Goal: Transaction & Acquisition: Purchase product/service

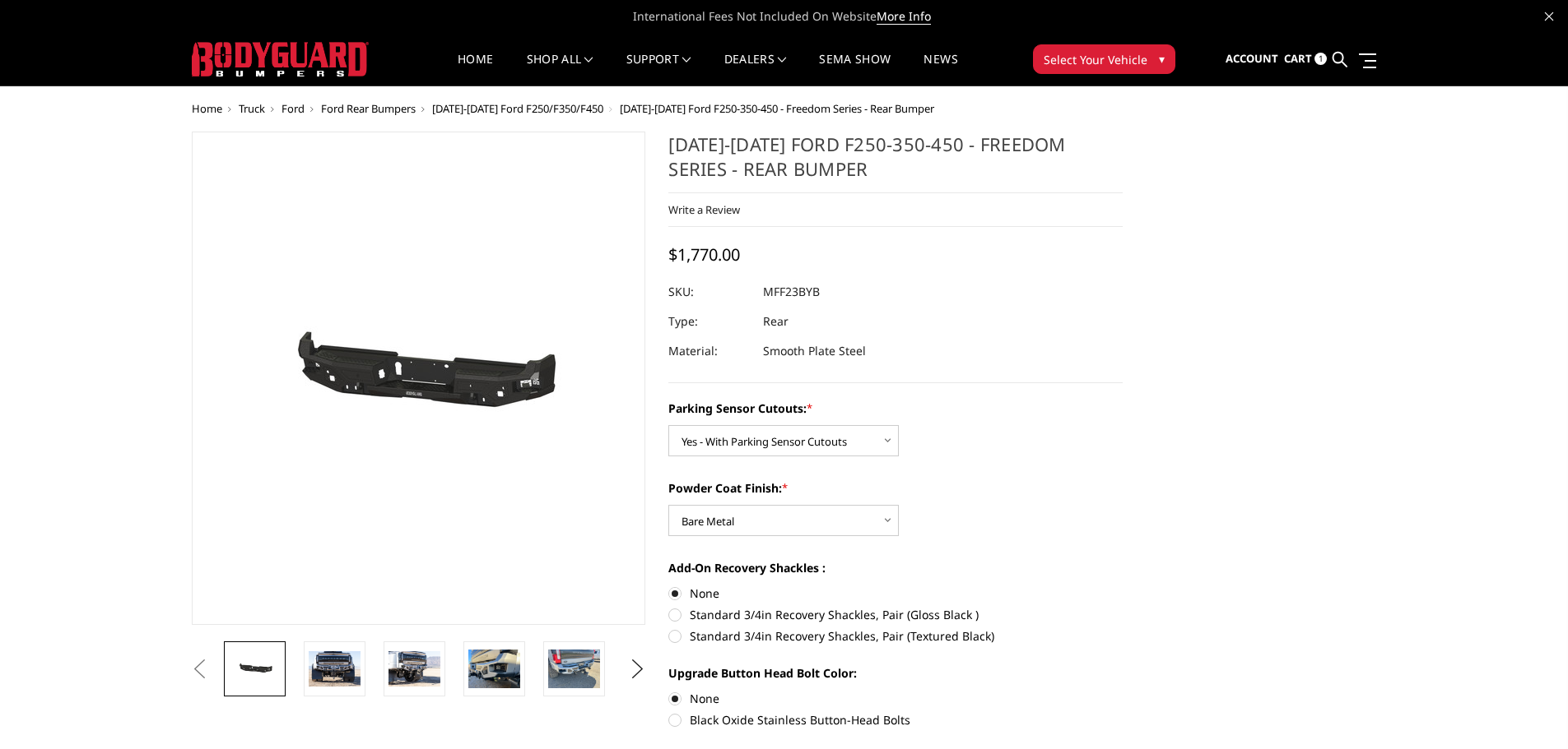
select select "2559"
select select "2560"
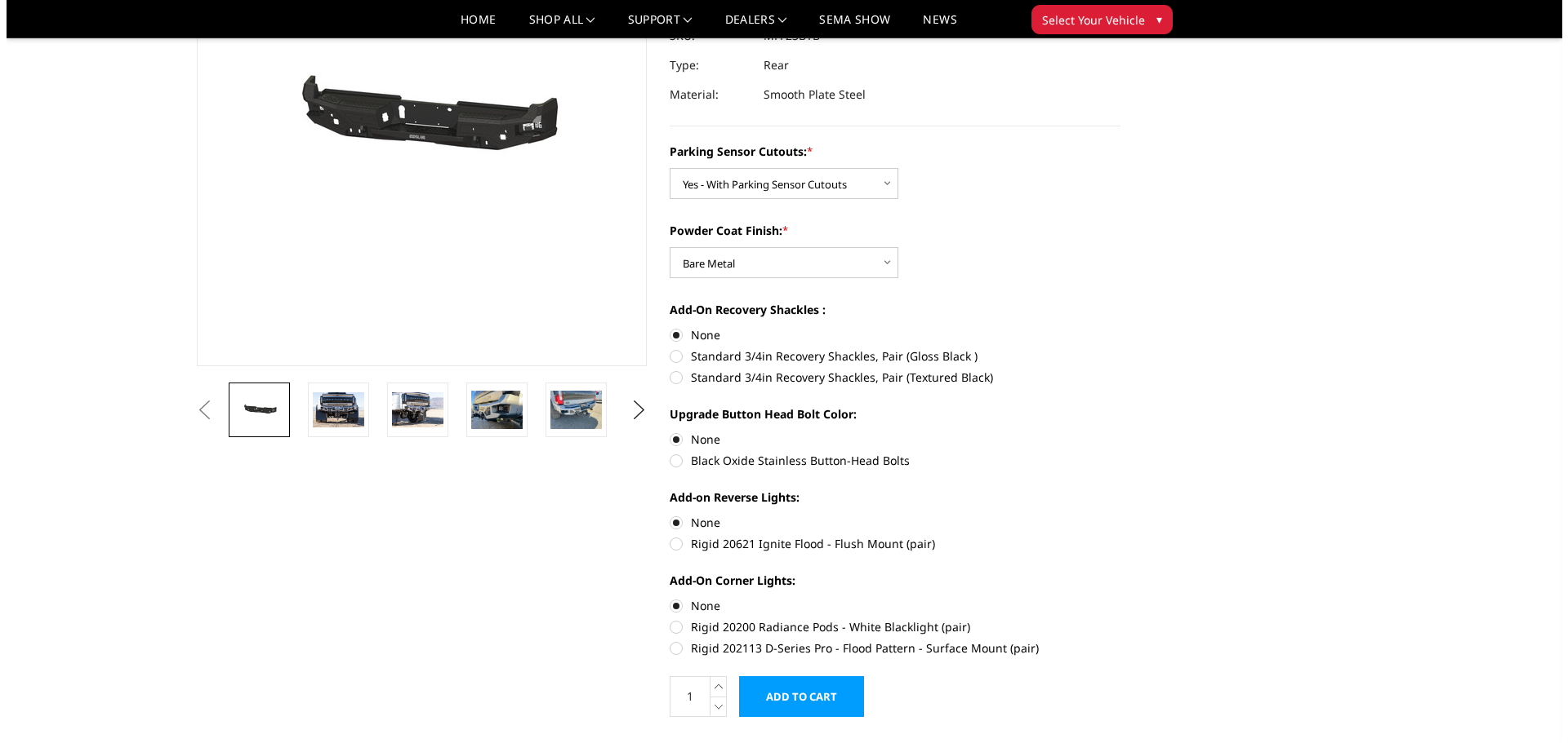
scroll to position [245, 0]
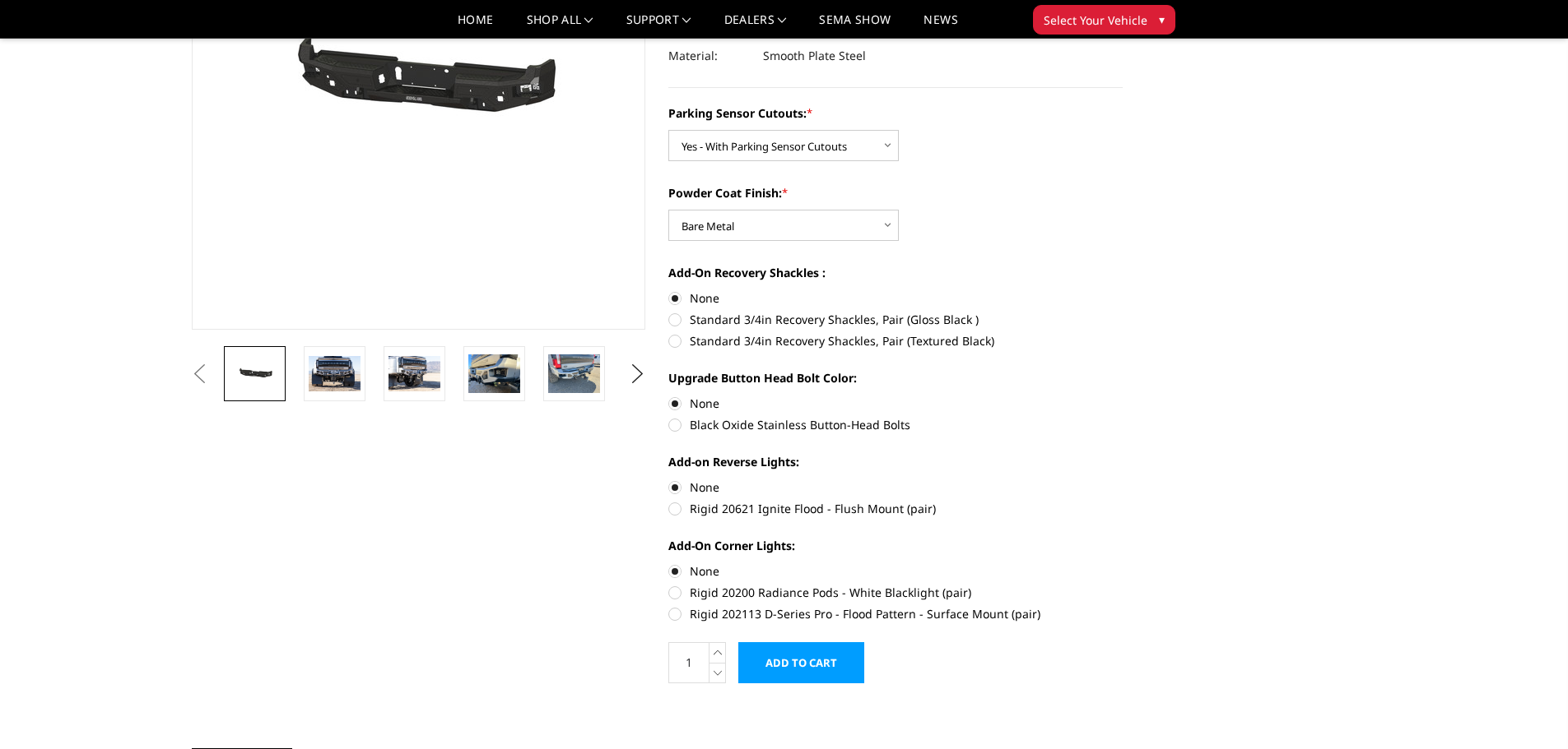
click at [810, 661] on input "Add to Cart" at bounding box center [801, 663] width 126 height 41
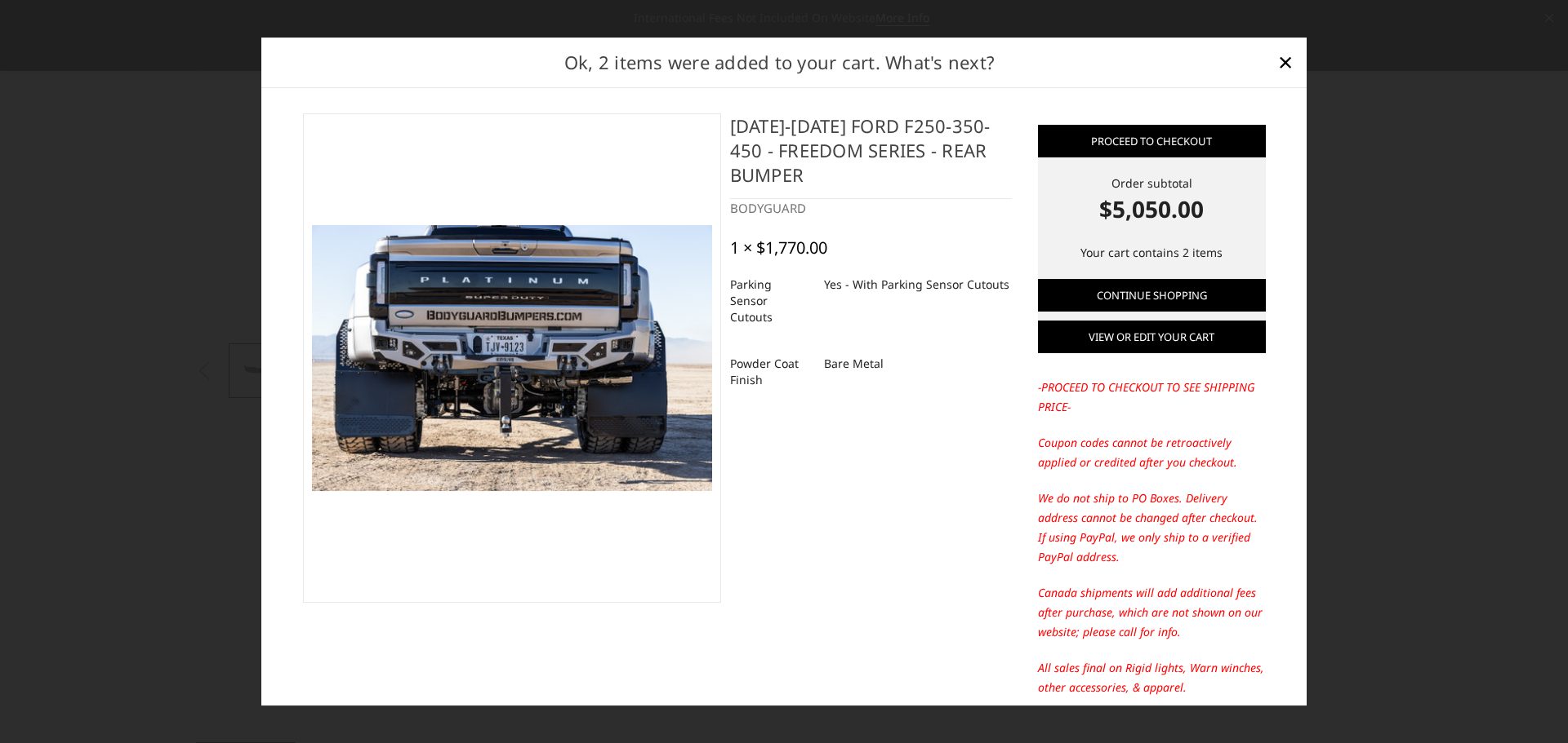
click at [1134, 338] on link "View or edit your cart" at bounding box center [1151, 337] width 228 height 33
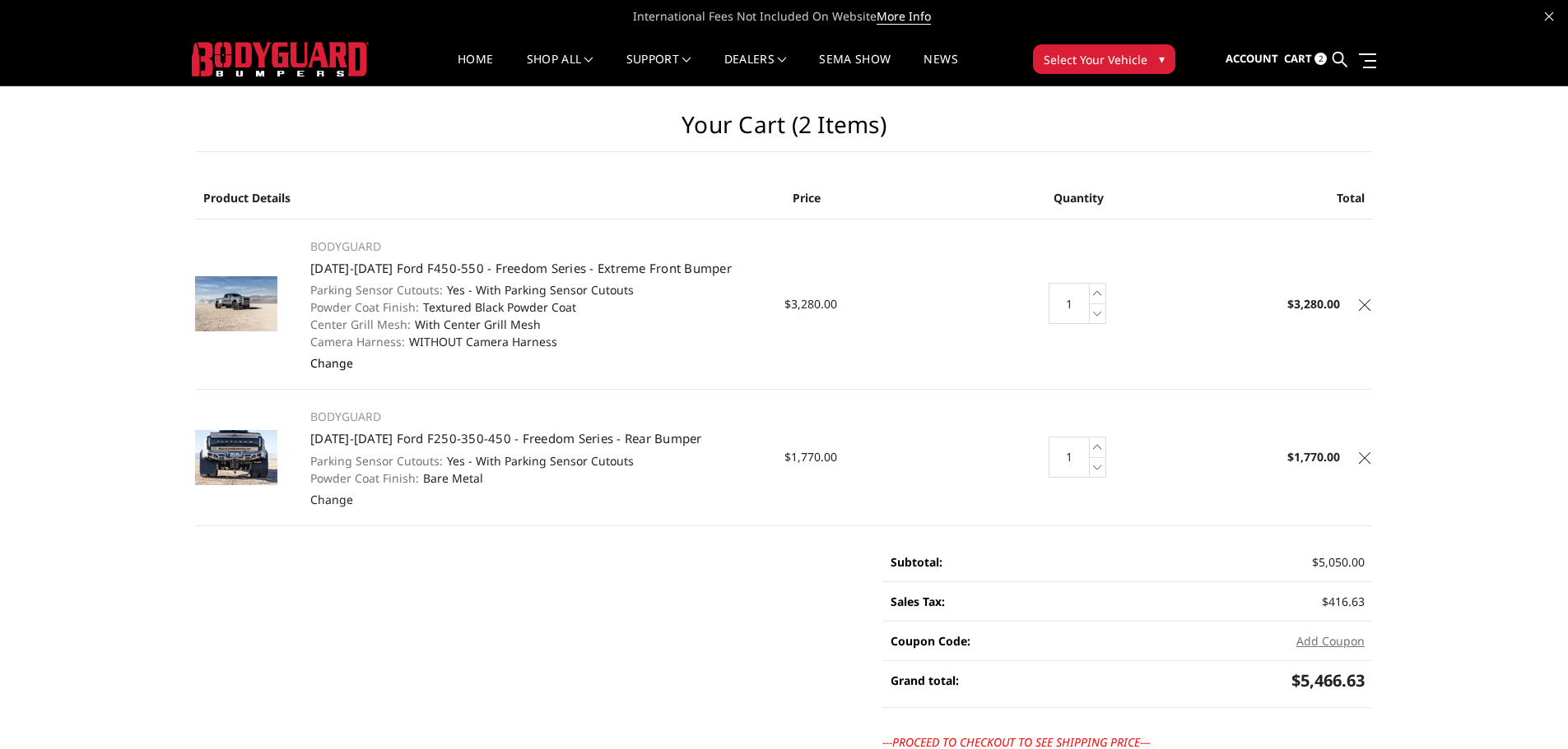
click at [341, 365] on link "Change" at bounding box center [331, 363] width 43 height 16
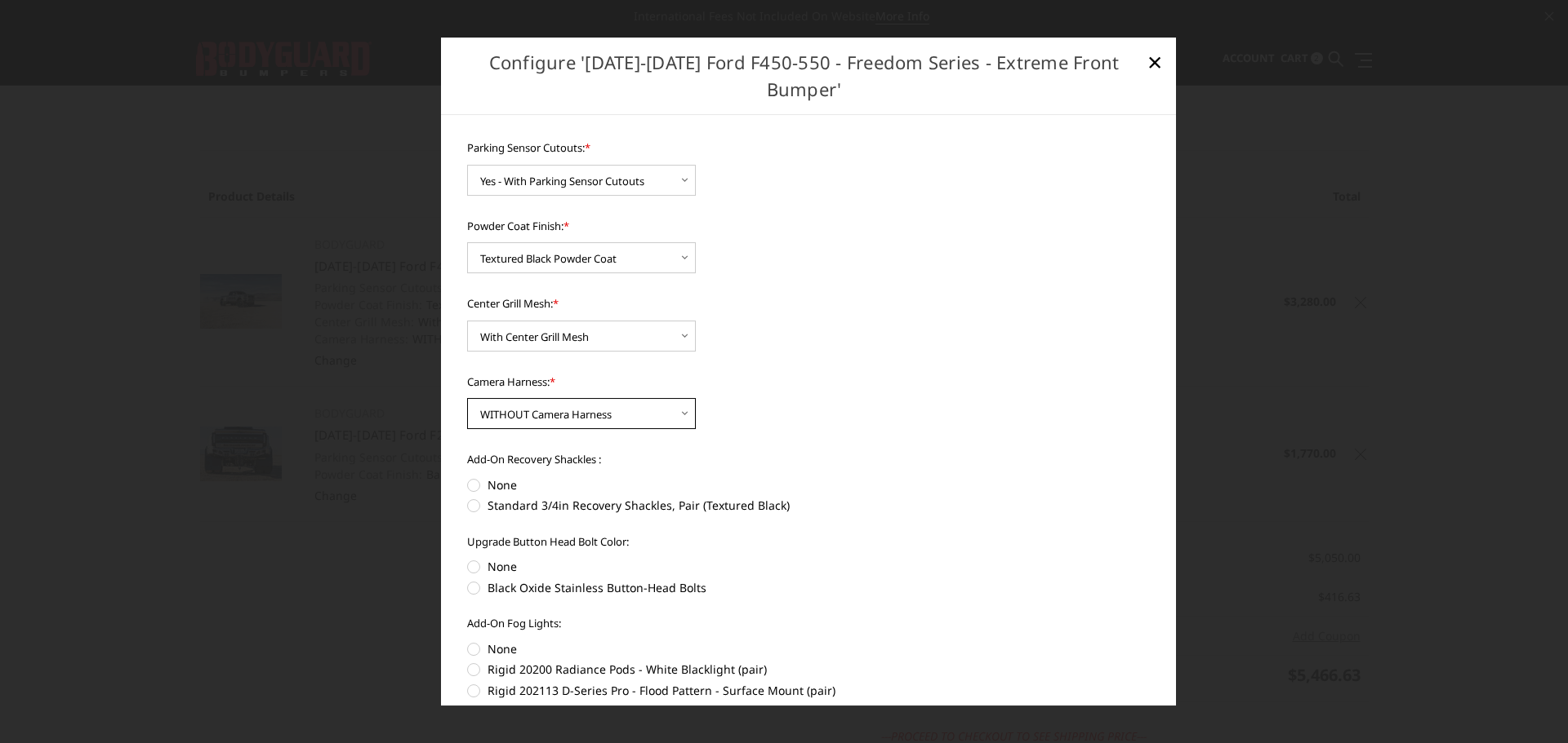
click at [662, 420] on select "Choose Options WITH Camera Harness WITHOUT Camera Harness" at bounding box center [581, 413] width 229 height 31
select select "2596"
click at [467, 398] on select "Choose Options WITH Camera Harness WITHOUT Camera Harness" at bounding box center [581, 413] width 229 height 31
click at [1153, 64] on span "×" at bounding box center [1154, 62] width 14 height 35
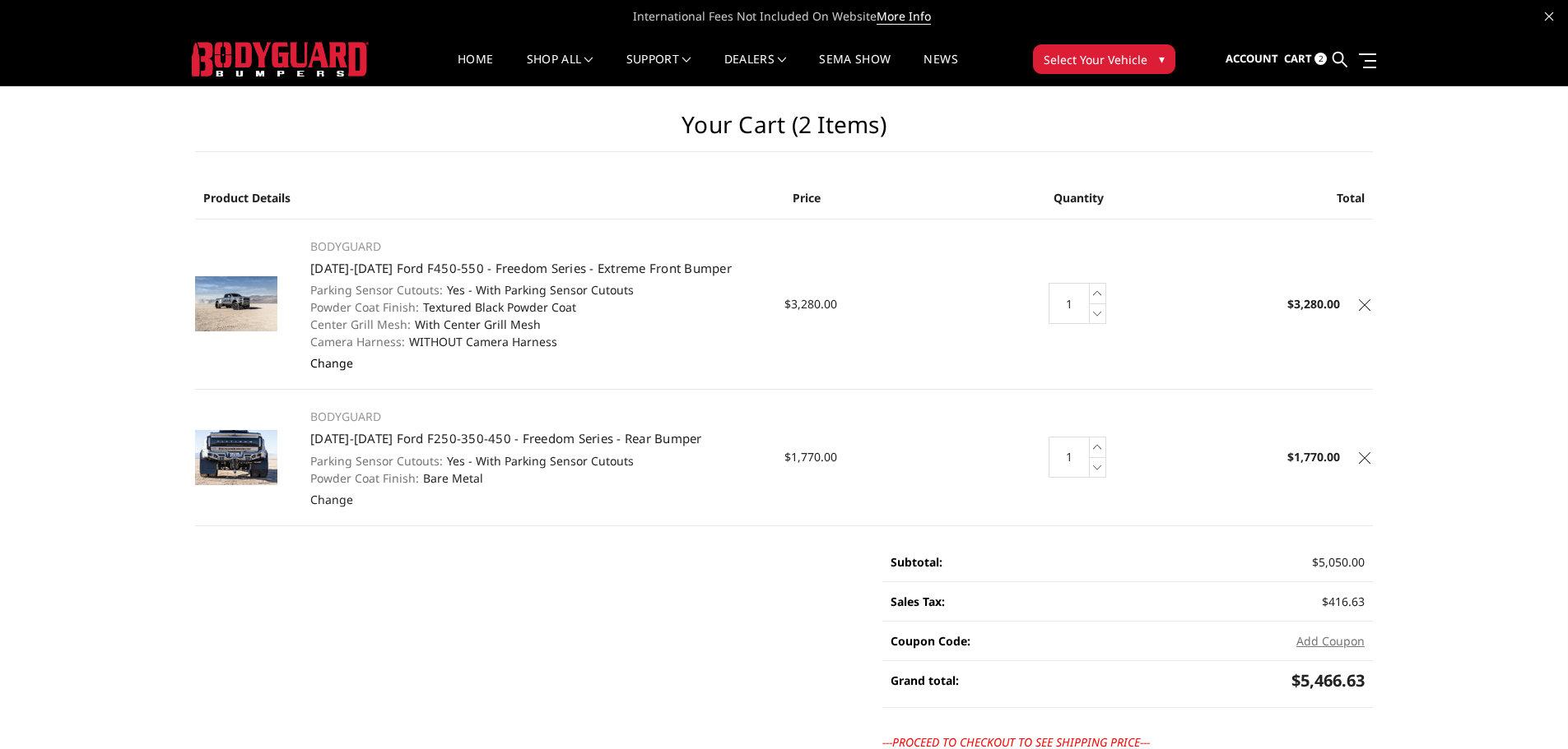
click at [328, 360] on link "Change" at bounding box center [331, 363] width 43 height 16
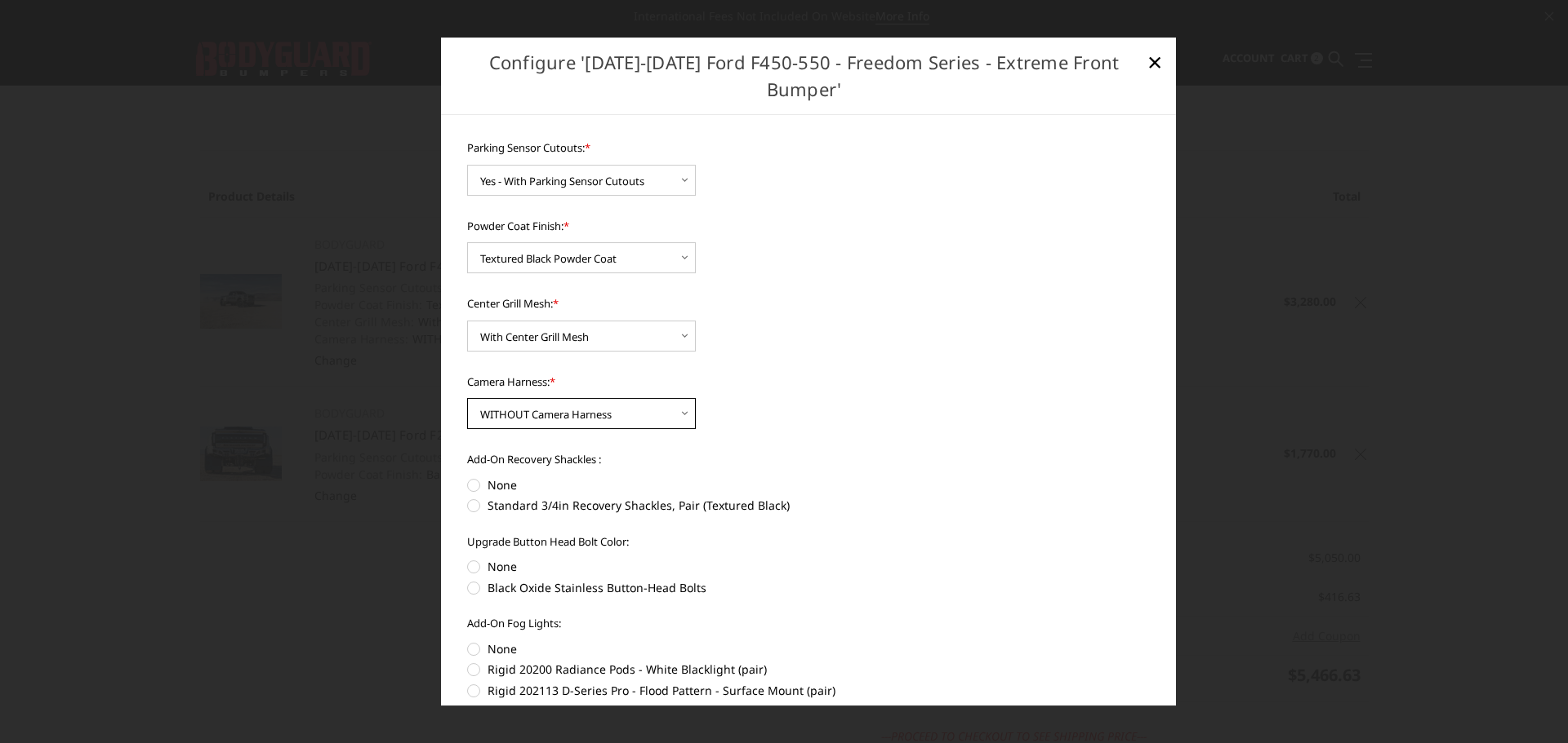
click at [663, 413] on select "Choose Options WITH Camera Harness WITHOUT Camera Harness" at bounding box center [581, 413] width 229 height 31
select select "2596"
click at [467, 398] on select "Choose Options WITH Camera Harness WITHOUT Camera Harness" at bounding box center [581, 413] width 229 height 31
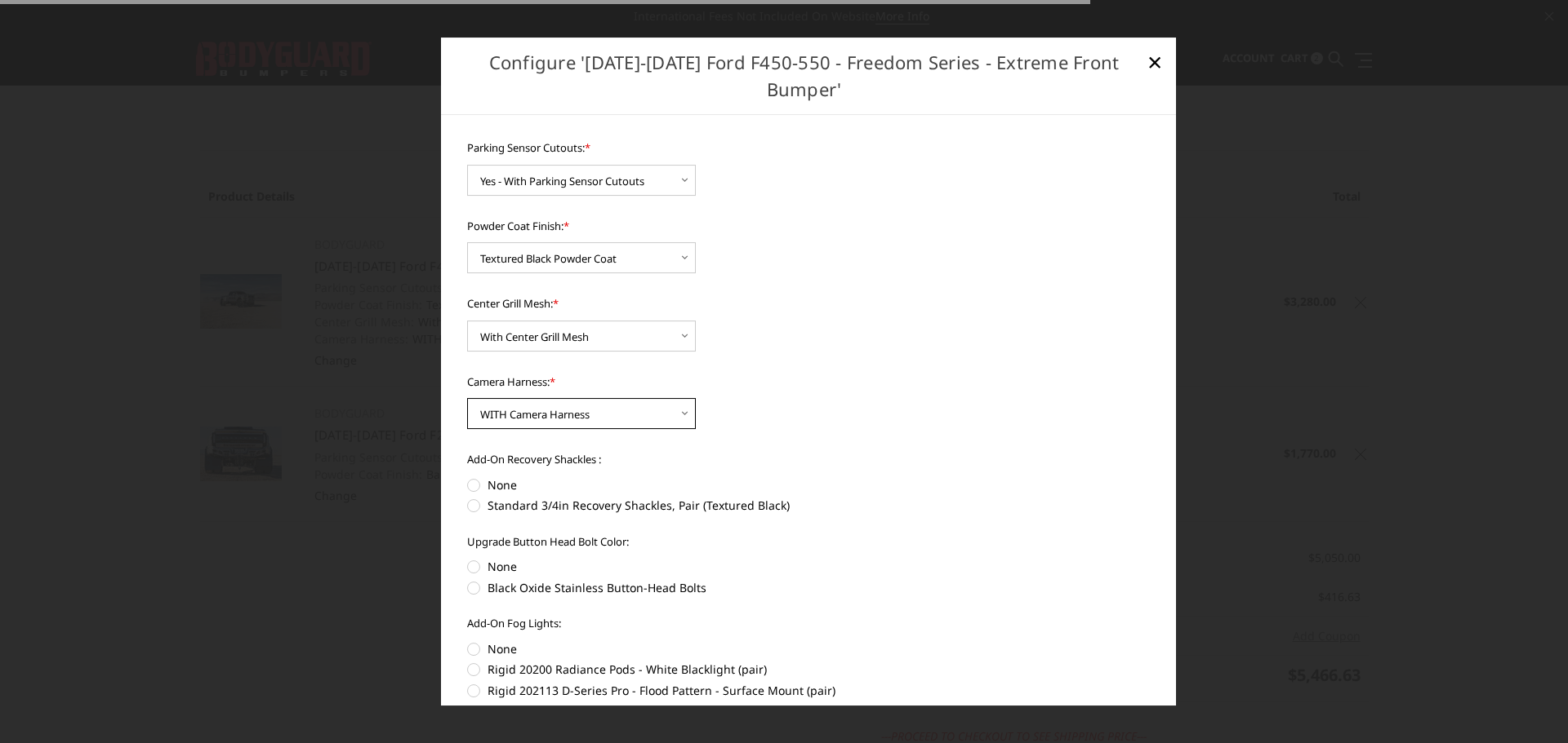
scroll to position [153, 0]
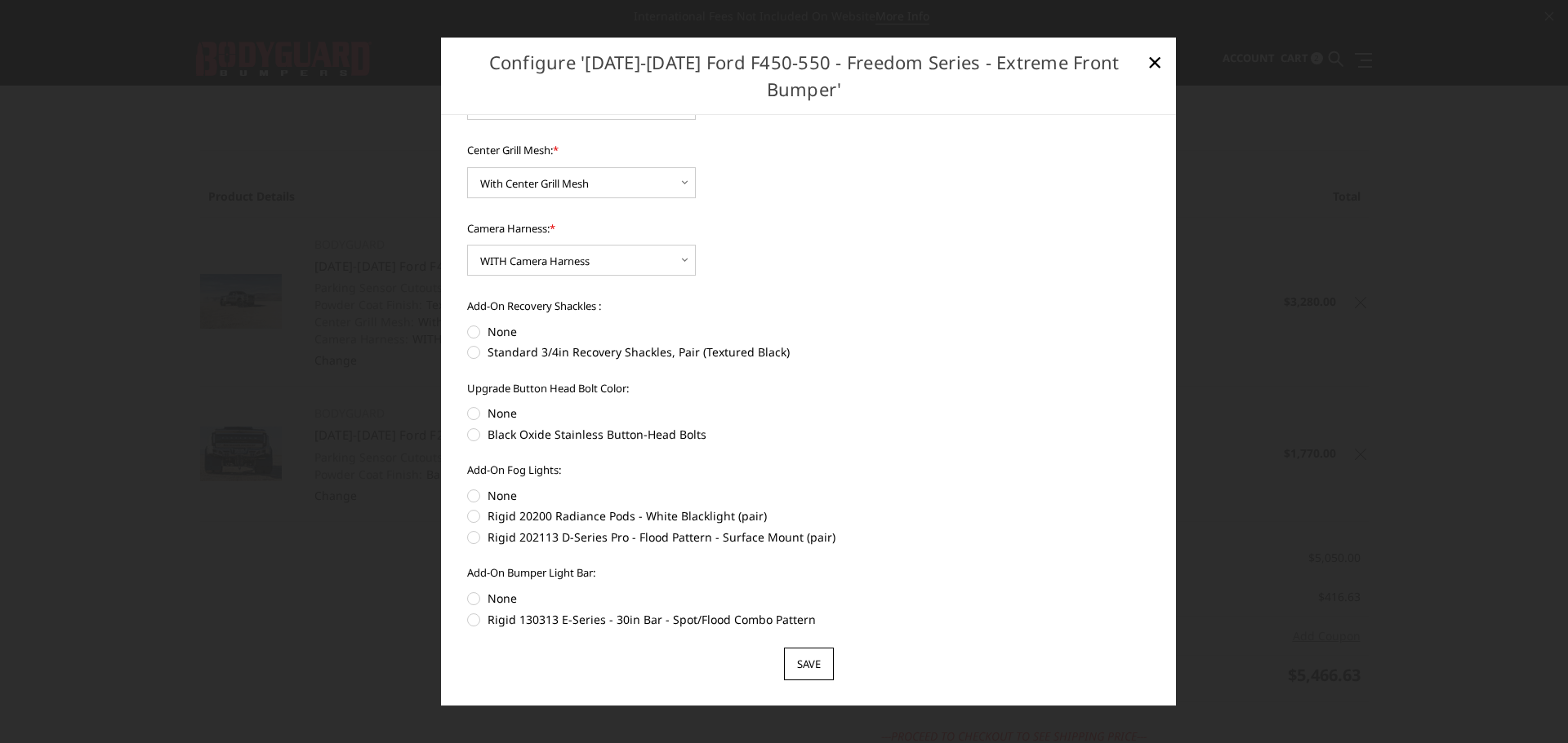
click at [809, 664] on input "Save" at bounding box center [809, 664] width 50 height 33
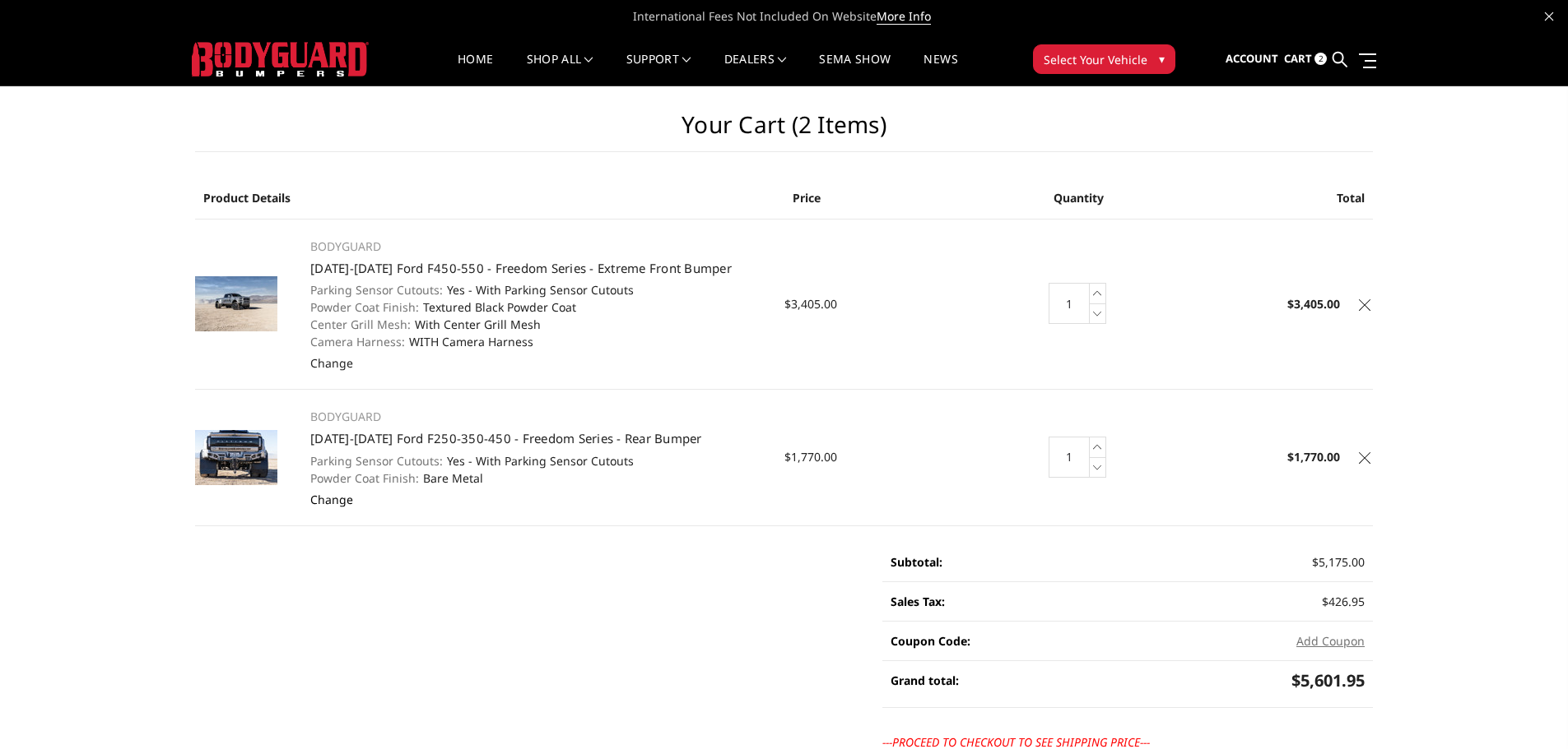
click at [340, 496] on link "Change" at bounding box center [331, 499] width 43 height 16
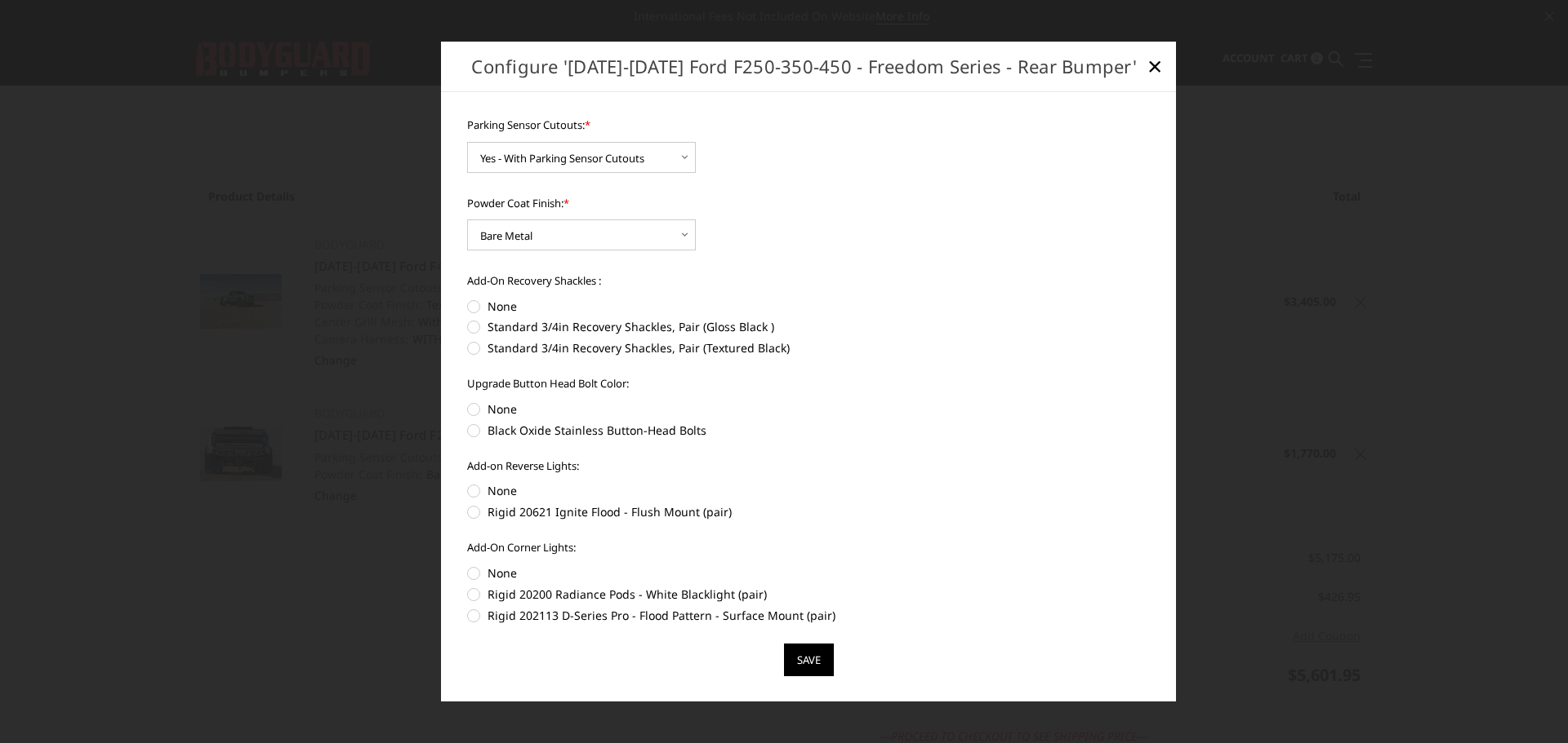
click at [473, 431] on label "Black Oxide Stainless Button-Head Bolts" at bounding box center [808, 431] width 684 height 17
click at [1150, 402] on input "Black Oxide Stainless Button-Head Bolts" at bounding box center [1150, 401] width 1 height 1
radio input "true"
click at [476, 305] on label "None" at bounding box center [808, 306] width 684 height 17
click at [468, 299] on input "None" at bounding box center [467, 298] width 1 height 1
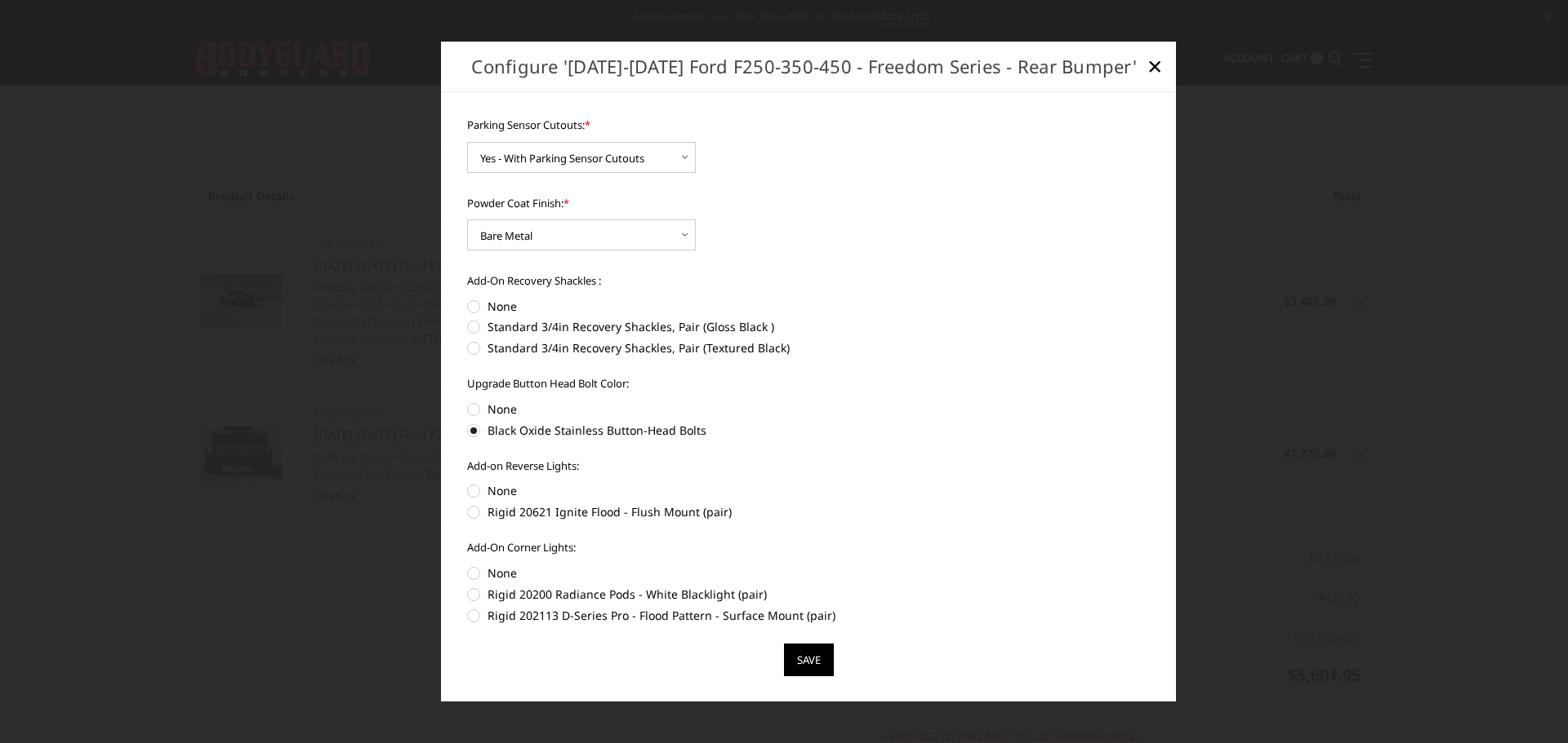
radio input "true"
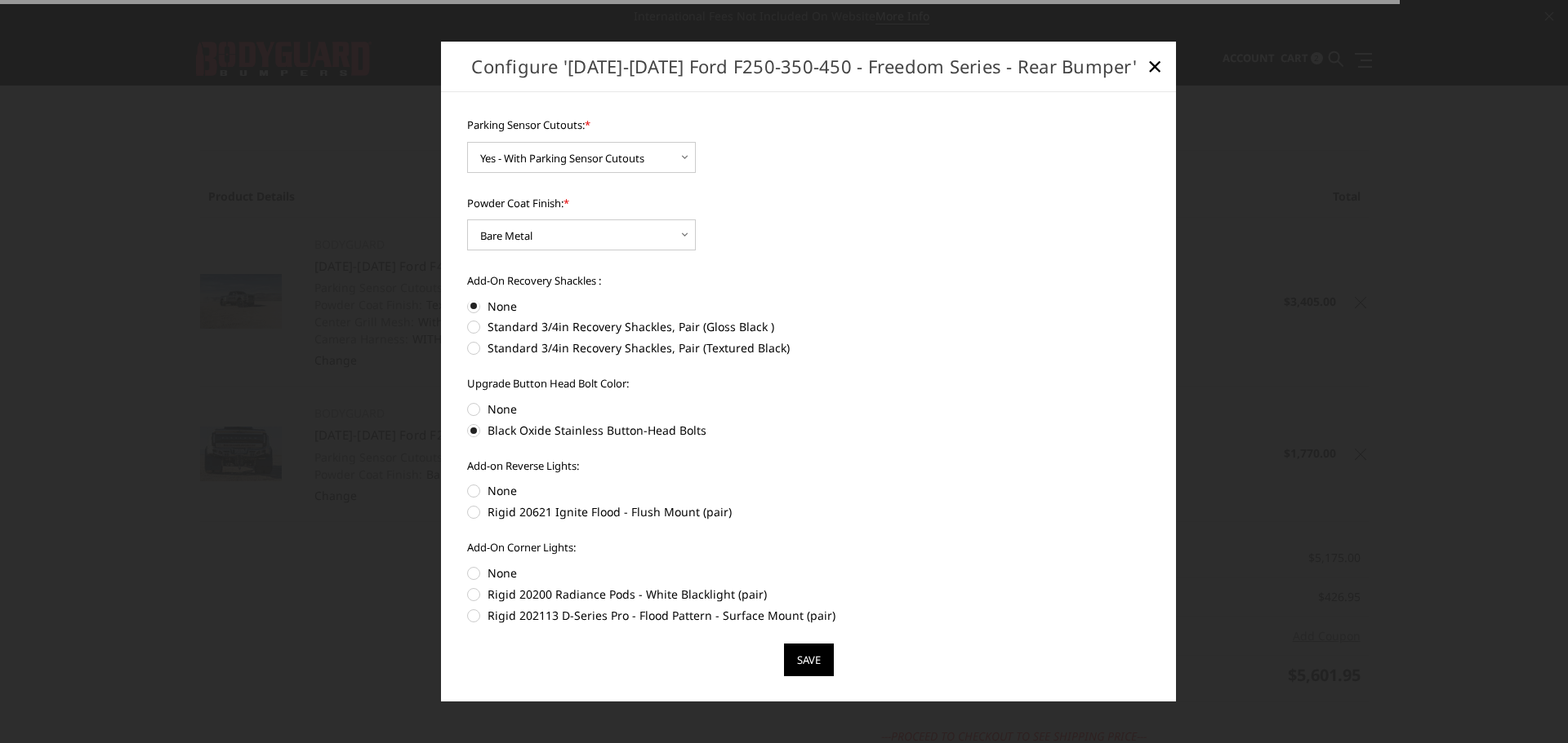
click at [471, 483] on label "None" at bounding box center [808, 491] width 684 height 17
click at [468, 483] on input "None" at bounding box center [467, 483] width 1 height 1
radio input "true"
click at [474, 577] on label "None" at bounding box center [808, 573] width 684 height 17
click at [468, 566] on input "None" at bounding box center [467, 565] width 1 height 1
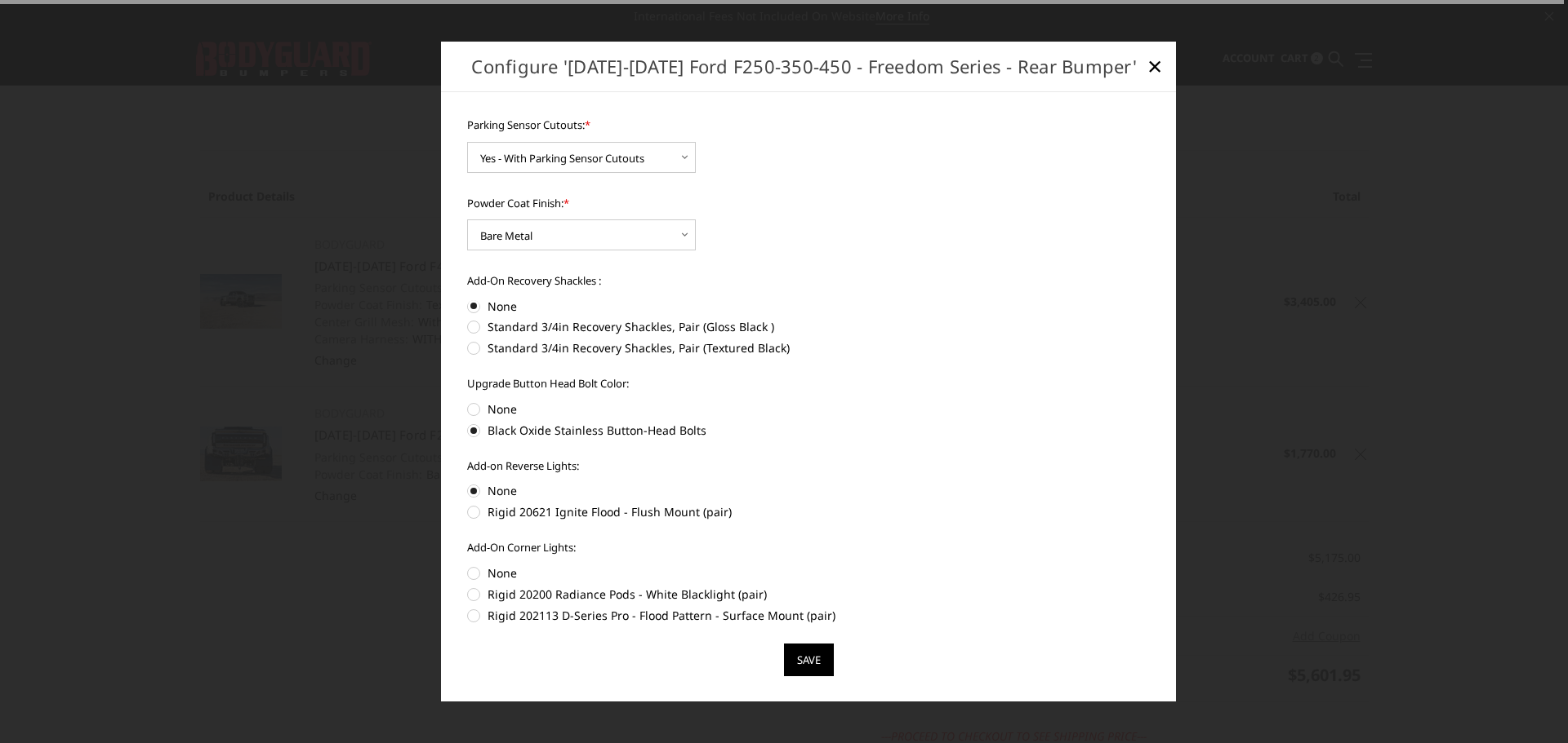
radio input "true"
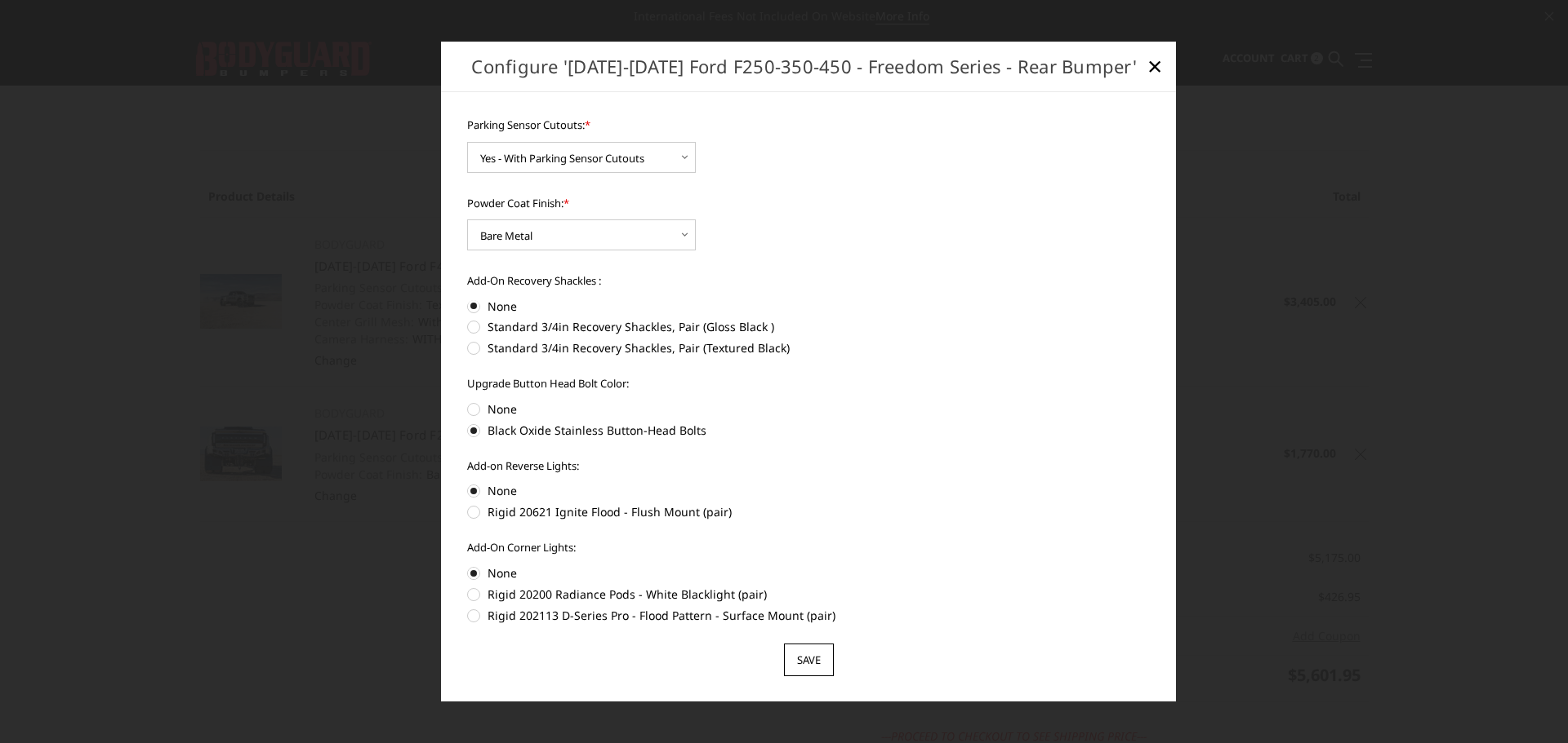
click at [810, 665] on input "Save" at bounding box center [809, 660] width 50 height 33
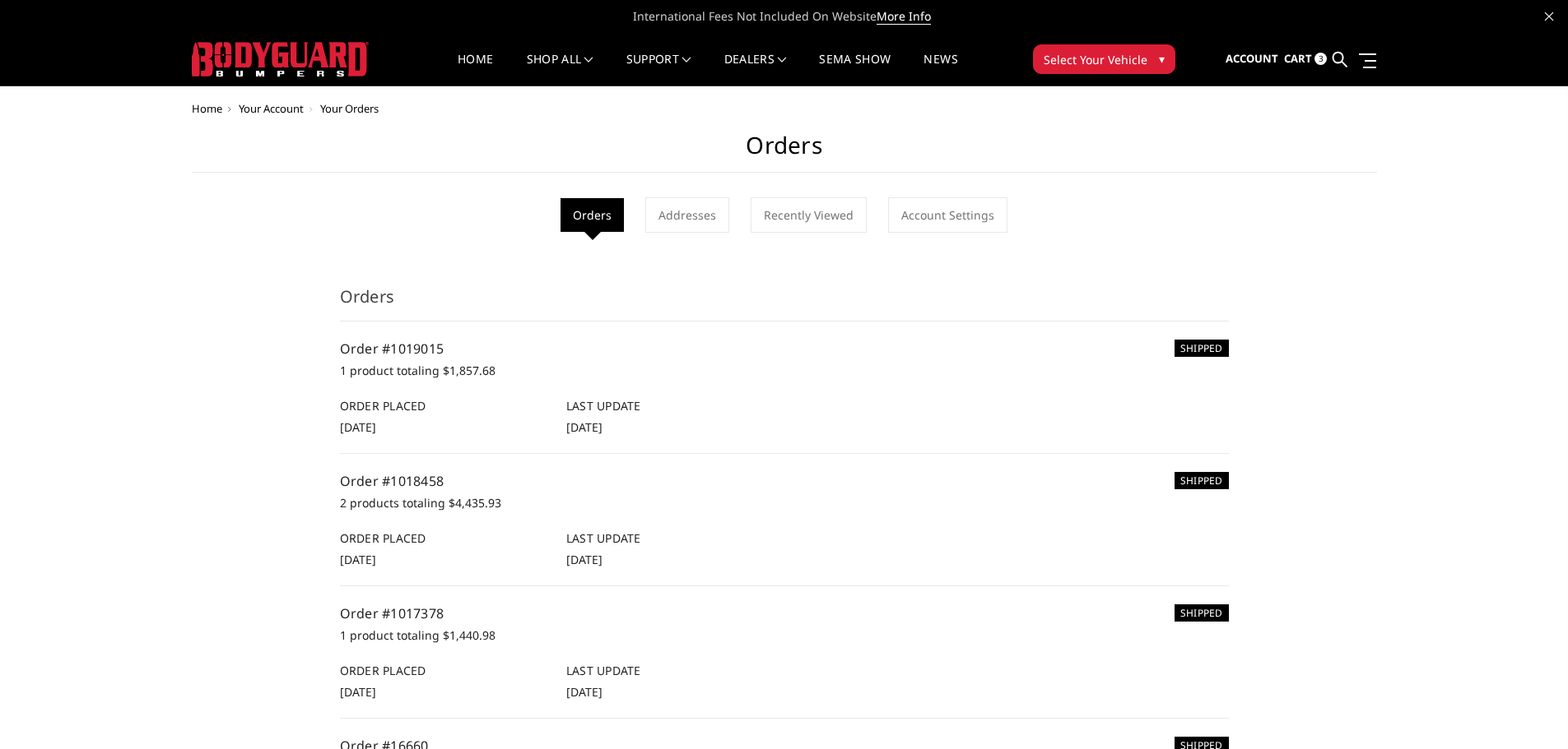
click at [1294, 61] on span "Cart" at bounding box center [1298, 57] width 28 height 15
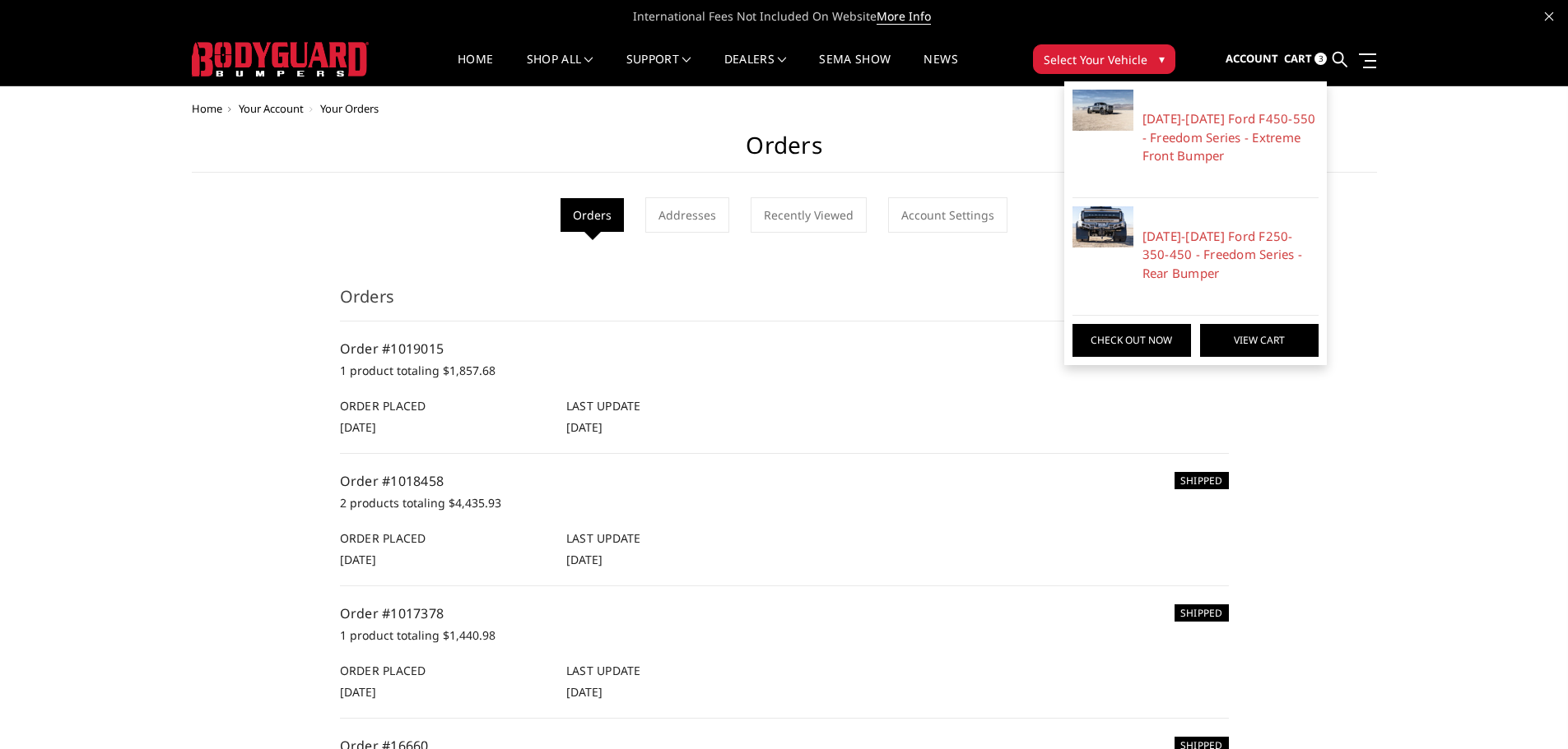
click at [1241, 345] on link "View Cart" at bounding box center [1259, 341] width 119 height 33
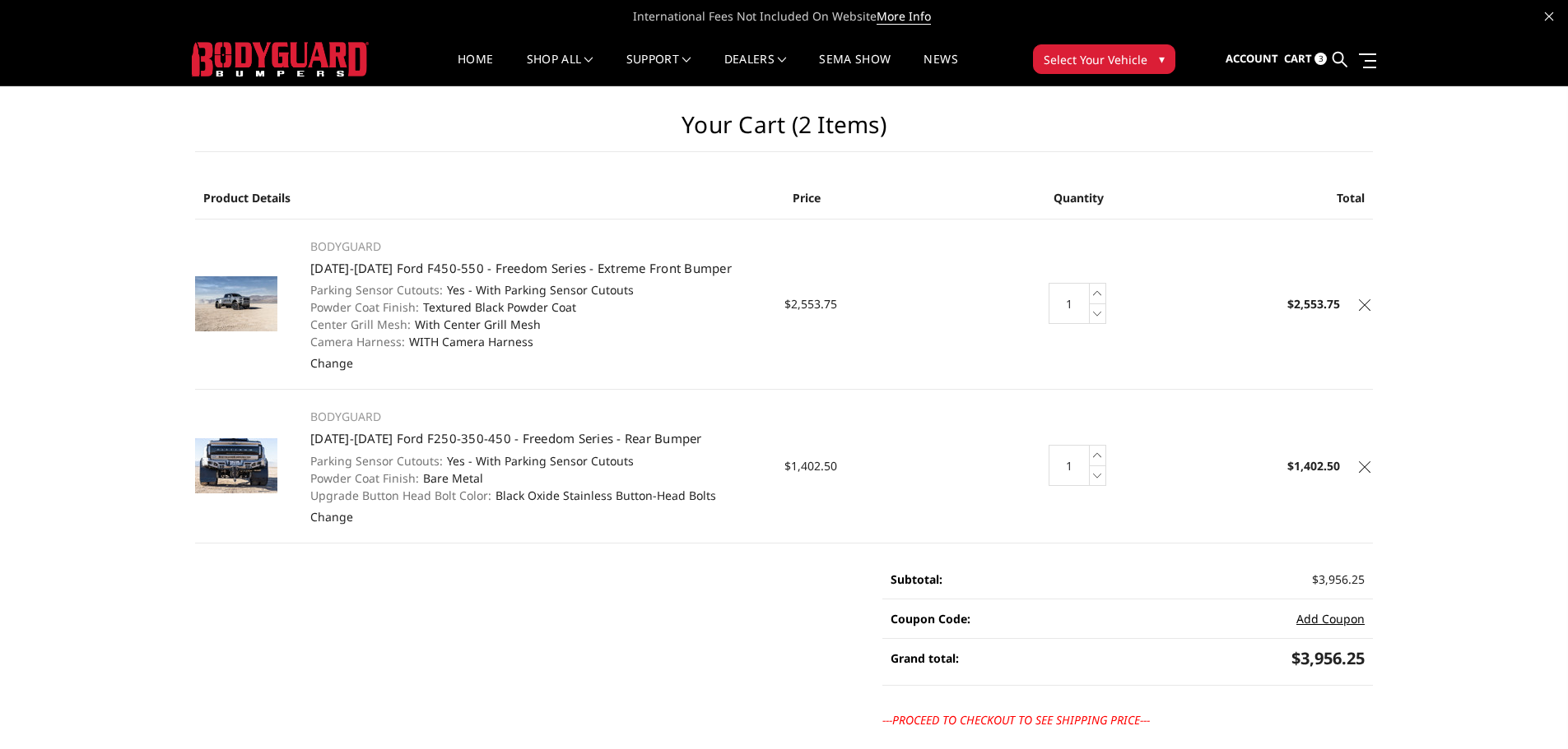
click at [1323, 614] on button "Add Coupon" at bounding box center [1330, 619] width 68 height 17
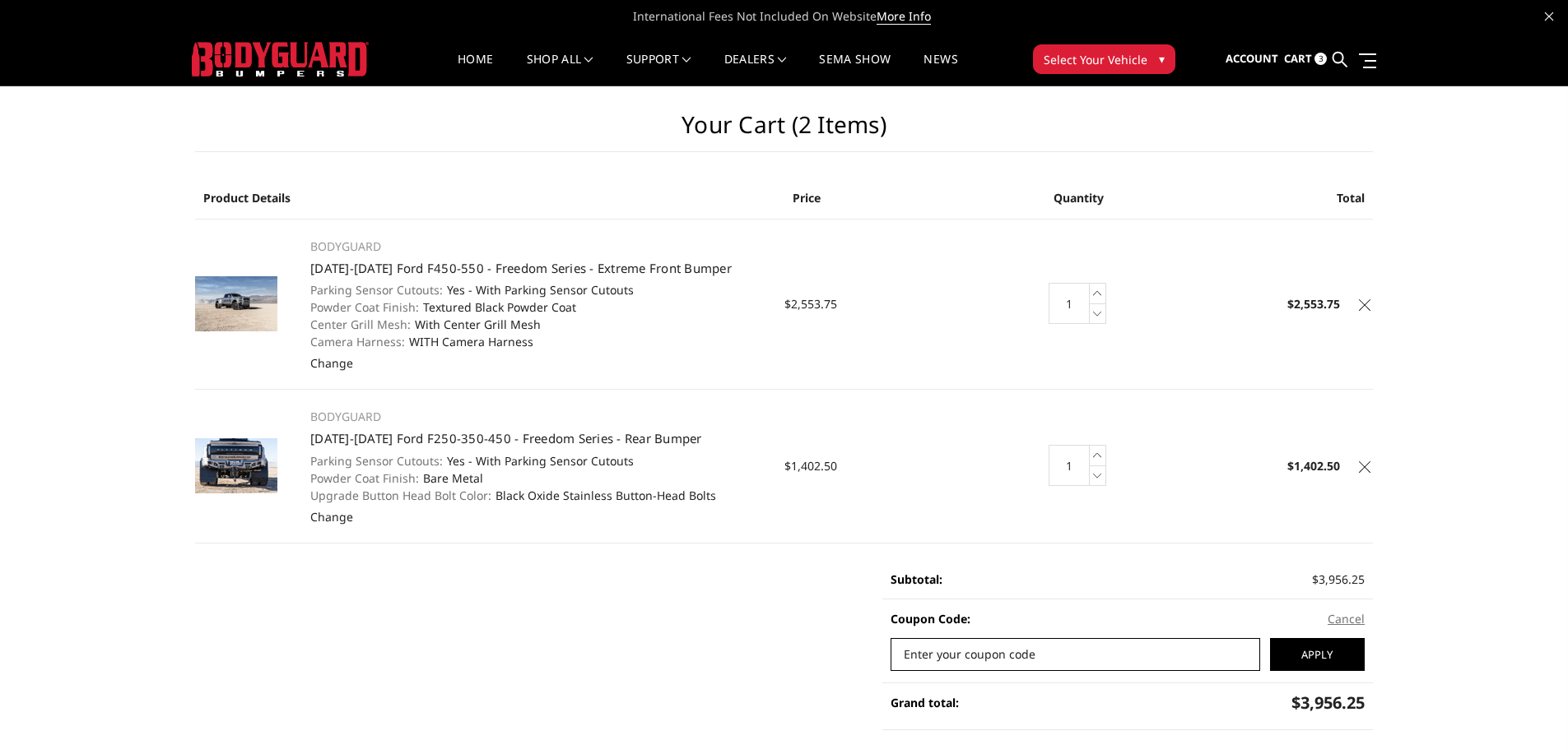
paste input "W600"
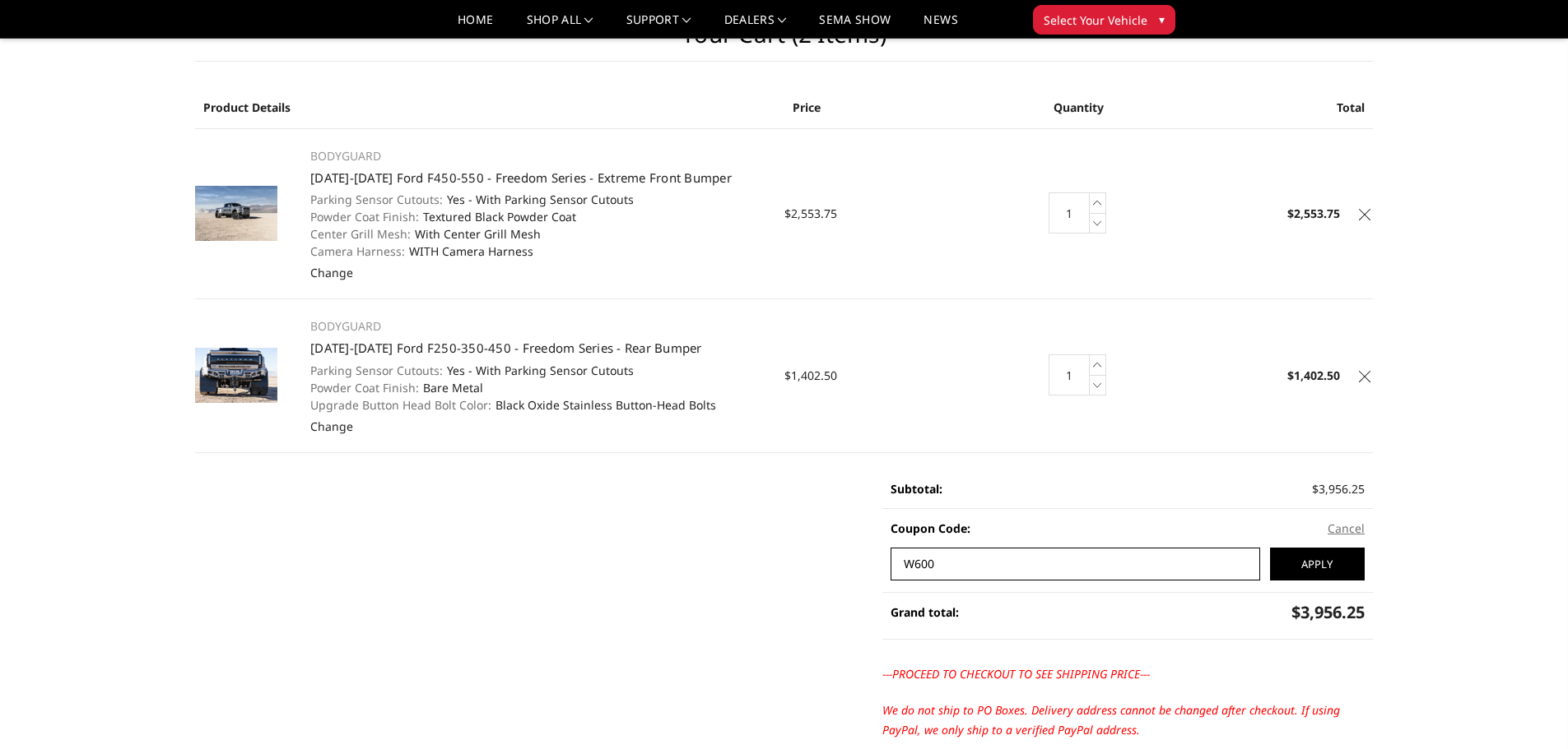
scroll to position [164, 0]
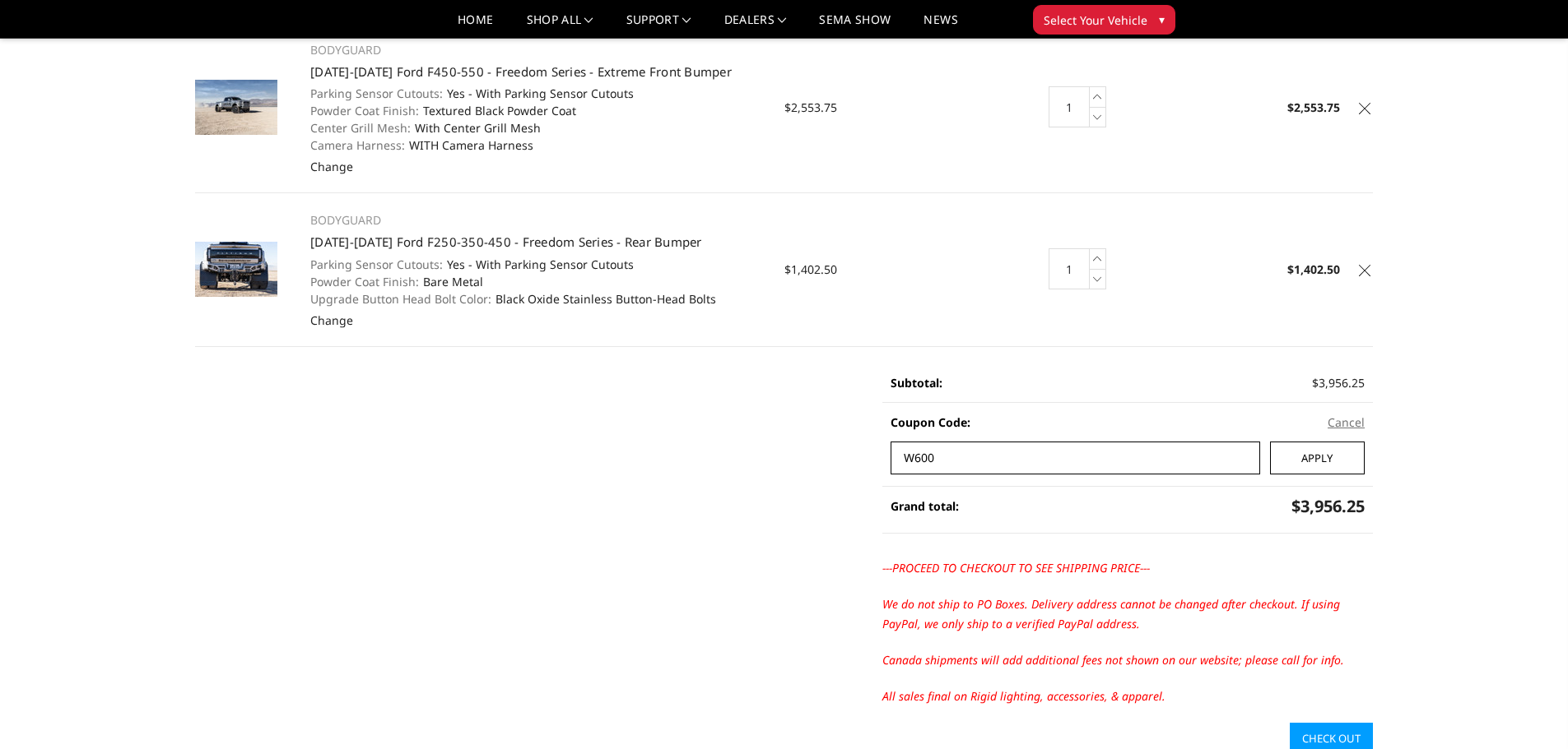
type input "W600"
click at [1318, 459] on input "Apply" at bounding box center [1316, 459] width 94 height 33
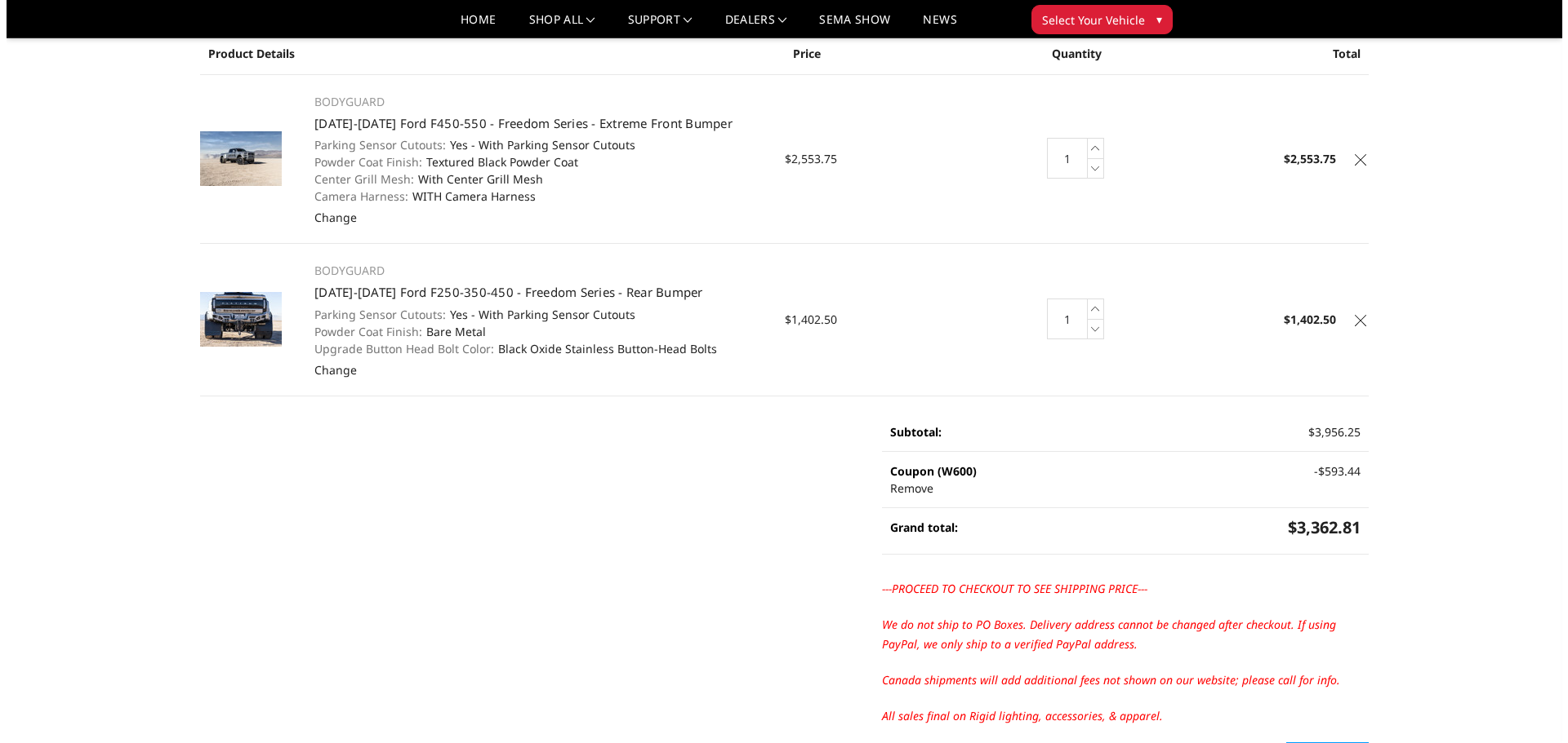
scroll to position [82, 0]
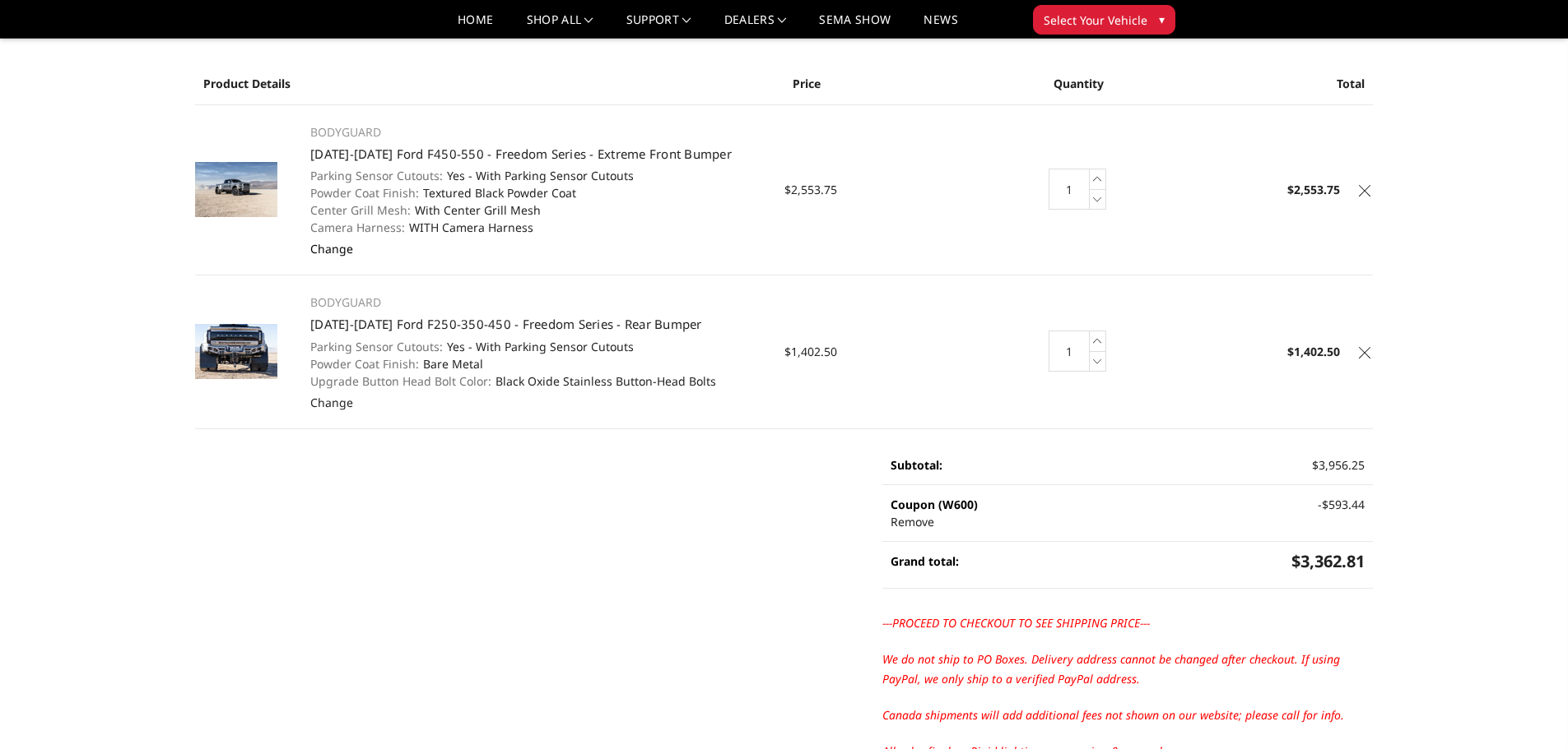
click at [344, 254] on link "Change" at bounding box center [331, 249] width 43 height 16
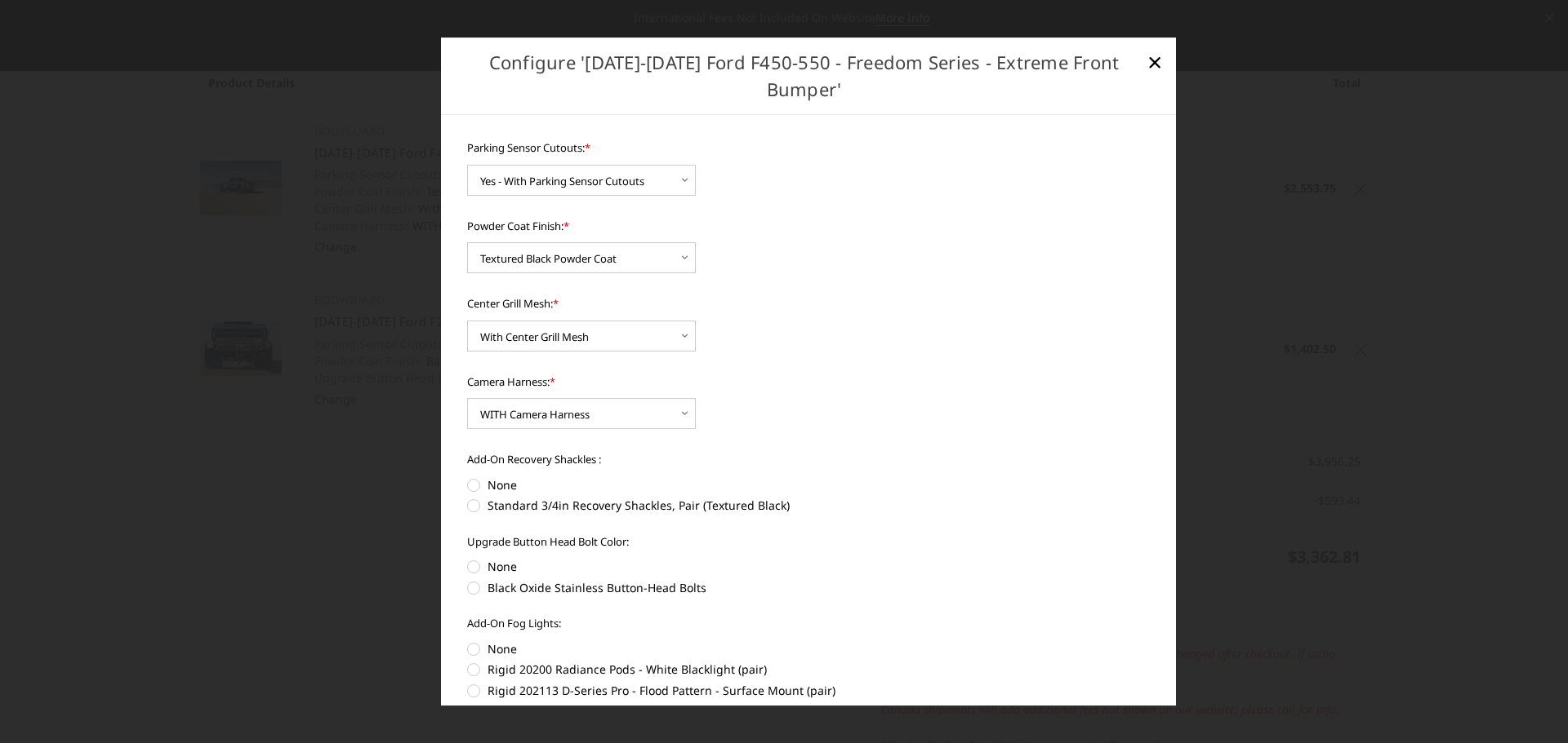
click at [472, 591] on label "Black Oxide Stainless Button-Head Bolts" at bounding box center [808, 588] width 684 height 17
click at [1150, 559] on input "Black Oxide Stainless Button-Head Bolts" at bounding box center [1150, 558] width 1 height 1
radio input "true"
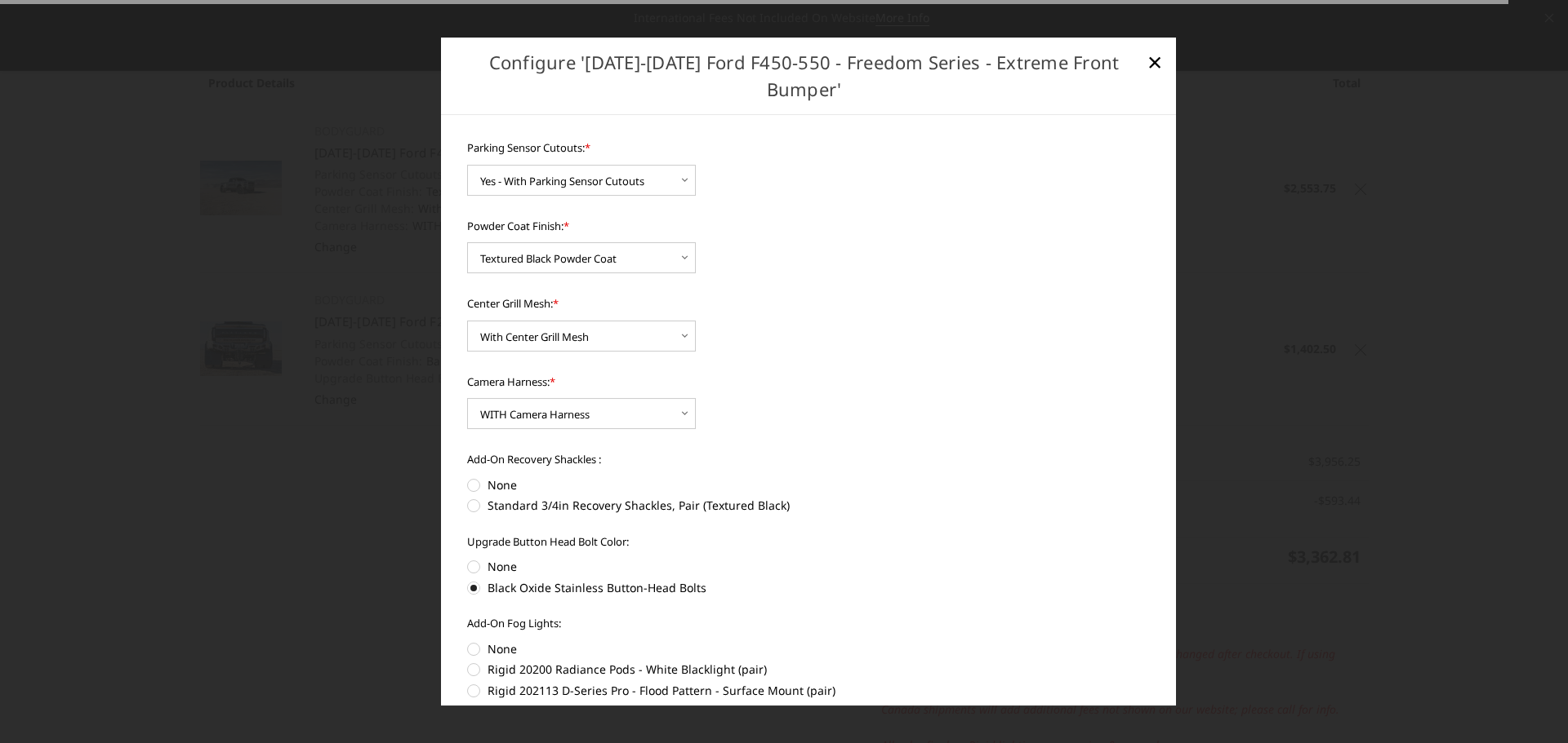
click at [473, 489] on label "None" at bounding box center [808, 485] width 684 height 17
click at [468, 477] on input "None" at bounding box center [467, 476] width 1 height 1
radio input "true"
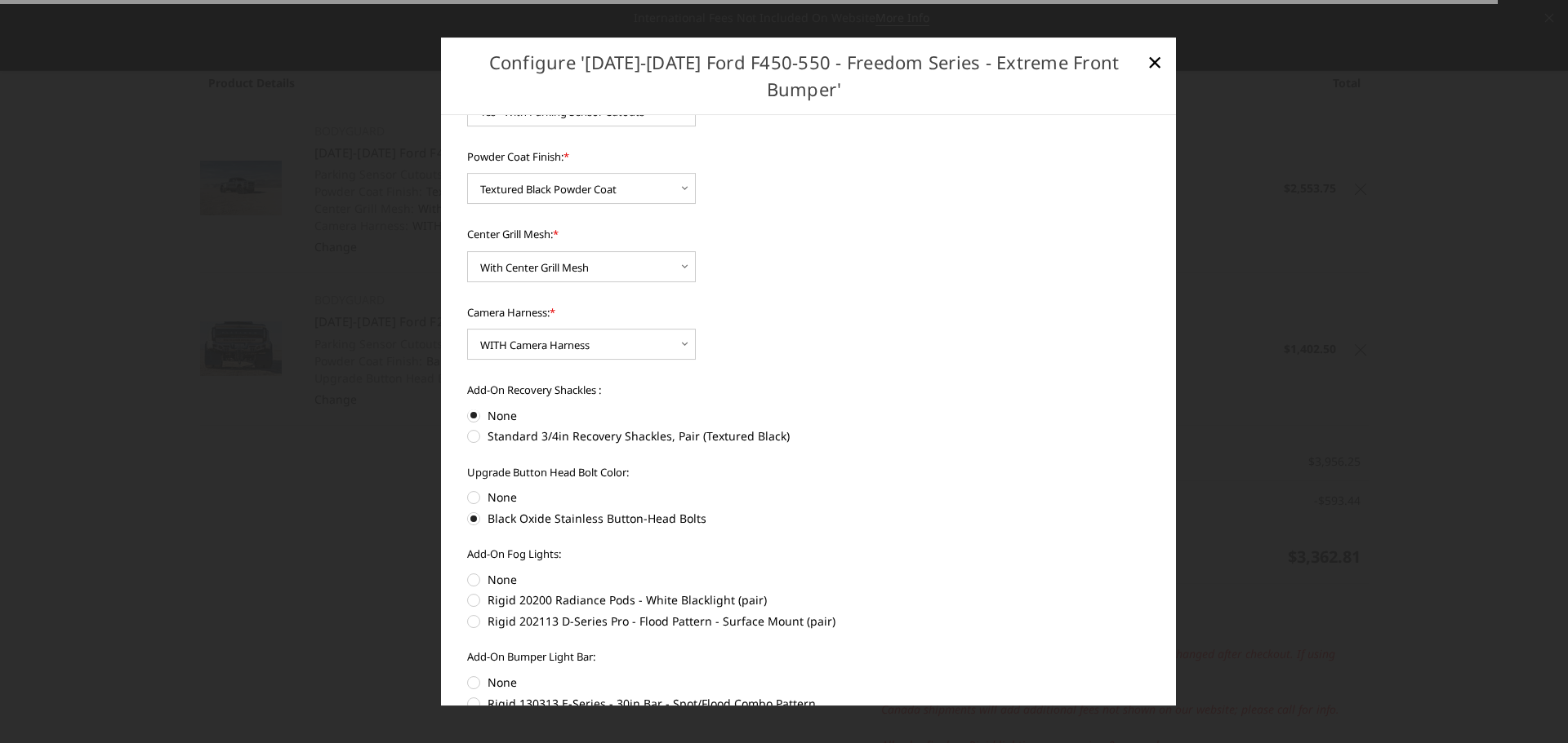
scroll to position [153, 0]
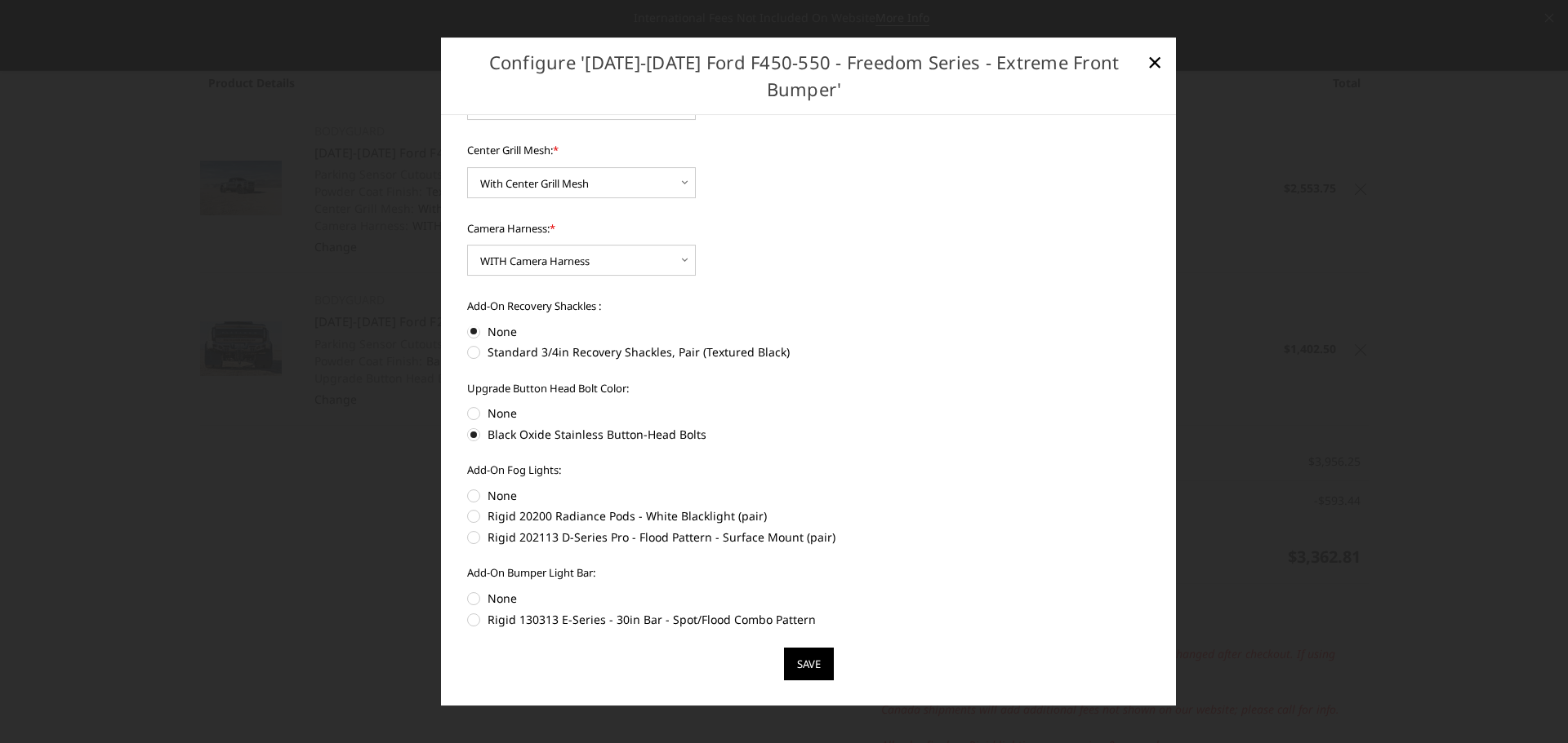
click at [471, 498] on label "None" at bounding box center [808, 495] width 684 height 17
click at [468, 641] on input "None" at bounding box center [467, 641] width 1 height 1
radio input "true"
click at [471, 598] on label "None" at bounding box center [808, 598] width 684 height 17
click at [468, 742] on input "None" at bounding box center [467, 743] width 1 height 1
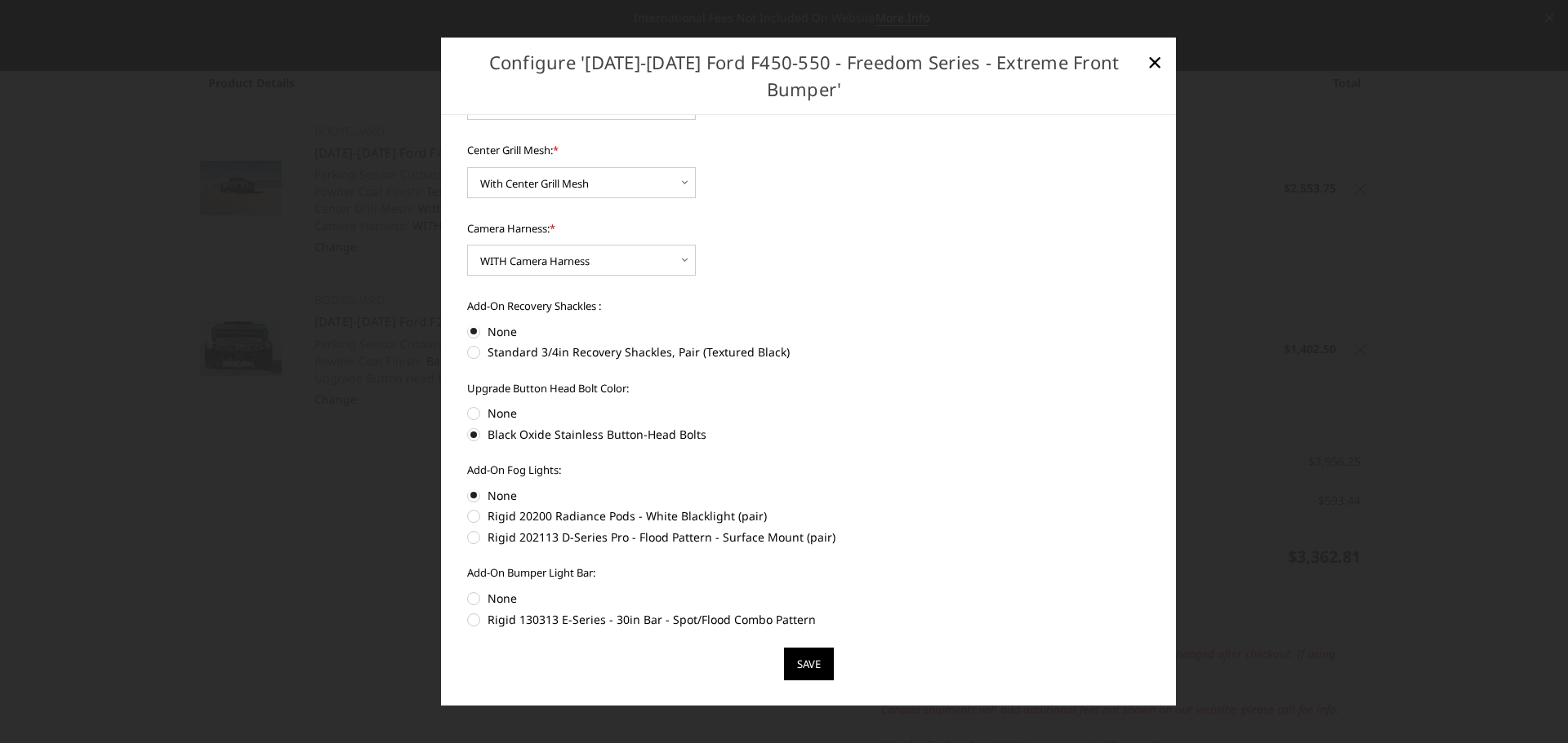
radio input "true"
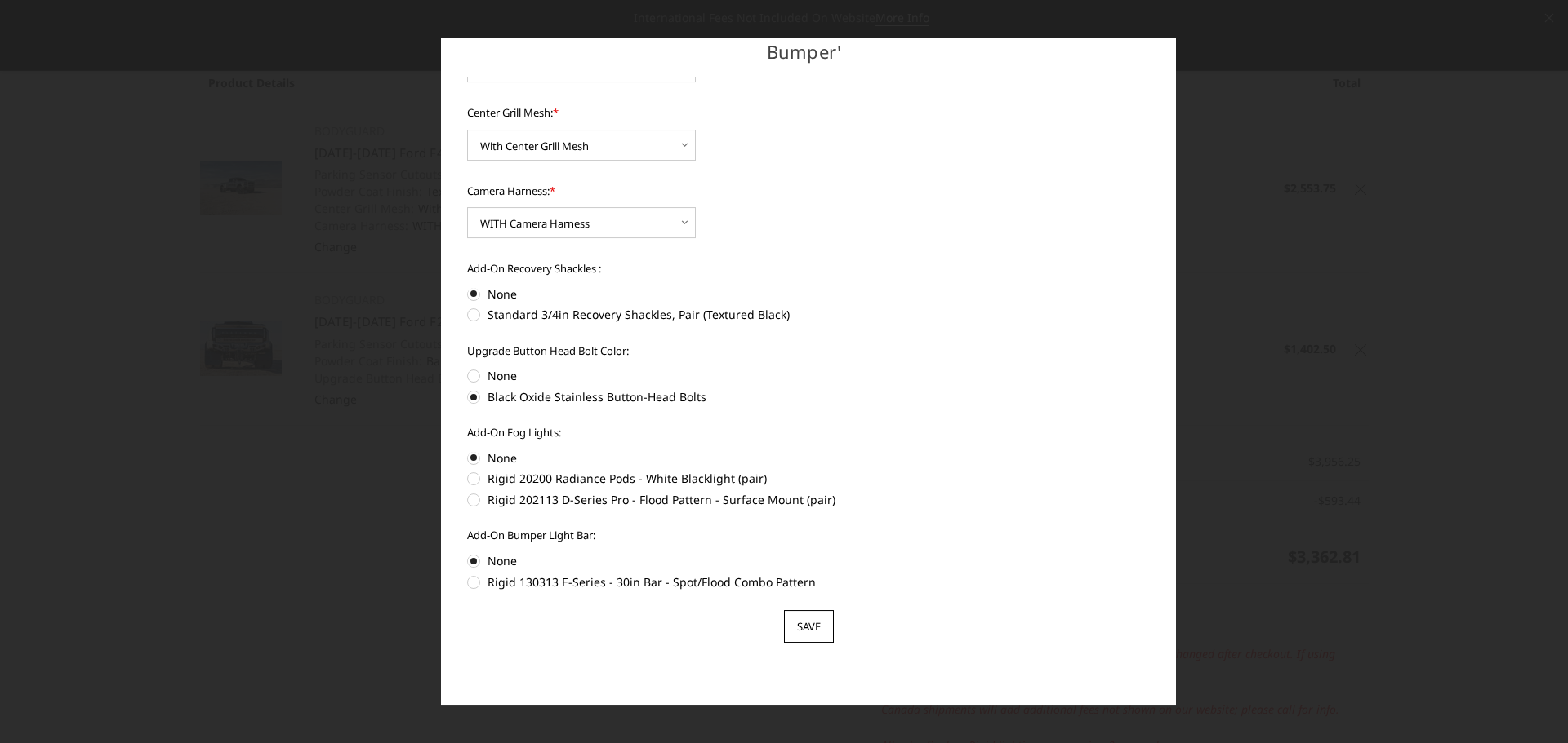
click at [801, 623] on input "Save" at bounding box center [809, 626] width 50 height 33
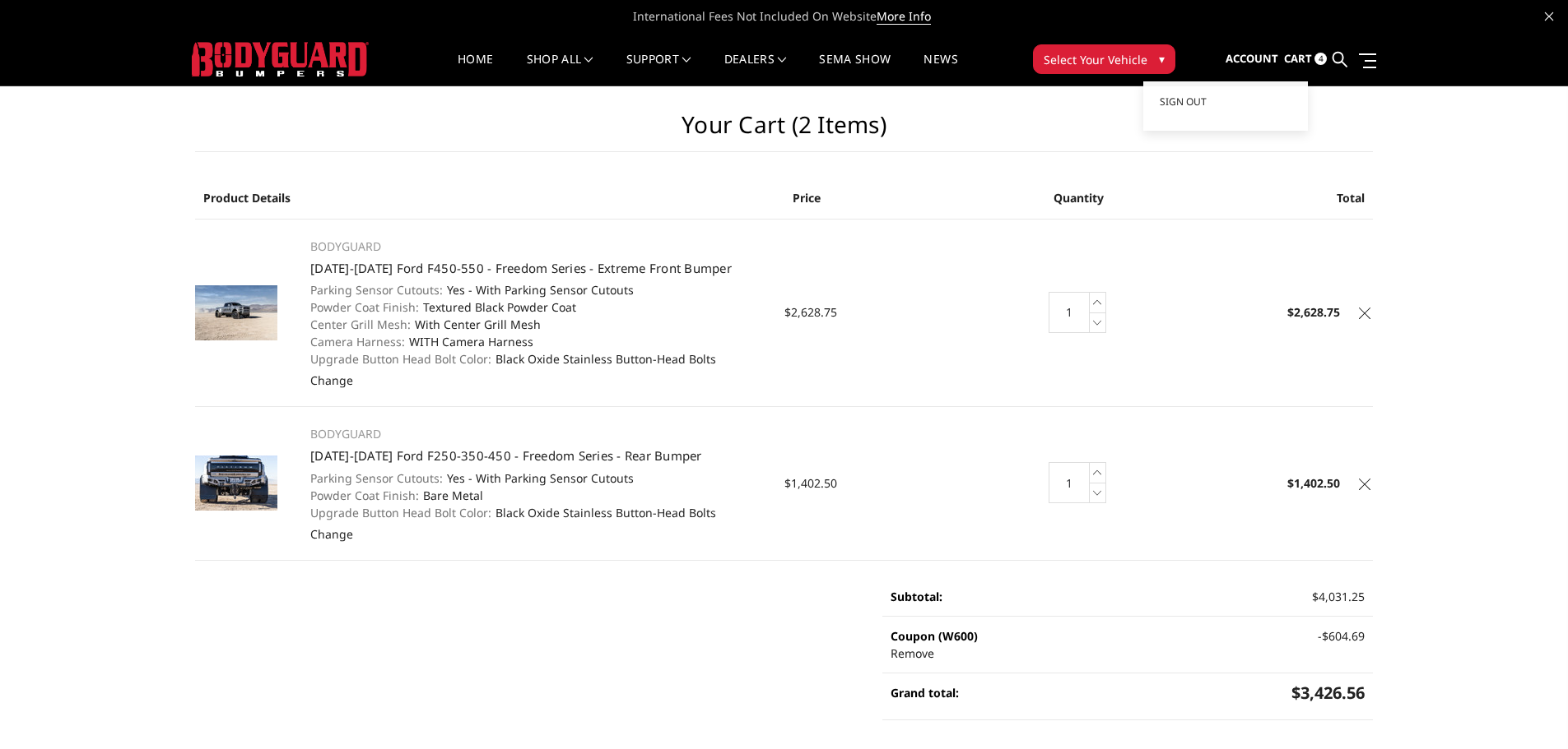
click at [1247, 56] on span "Account" at bounding box center [1252, 57] width 52 height 15
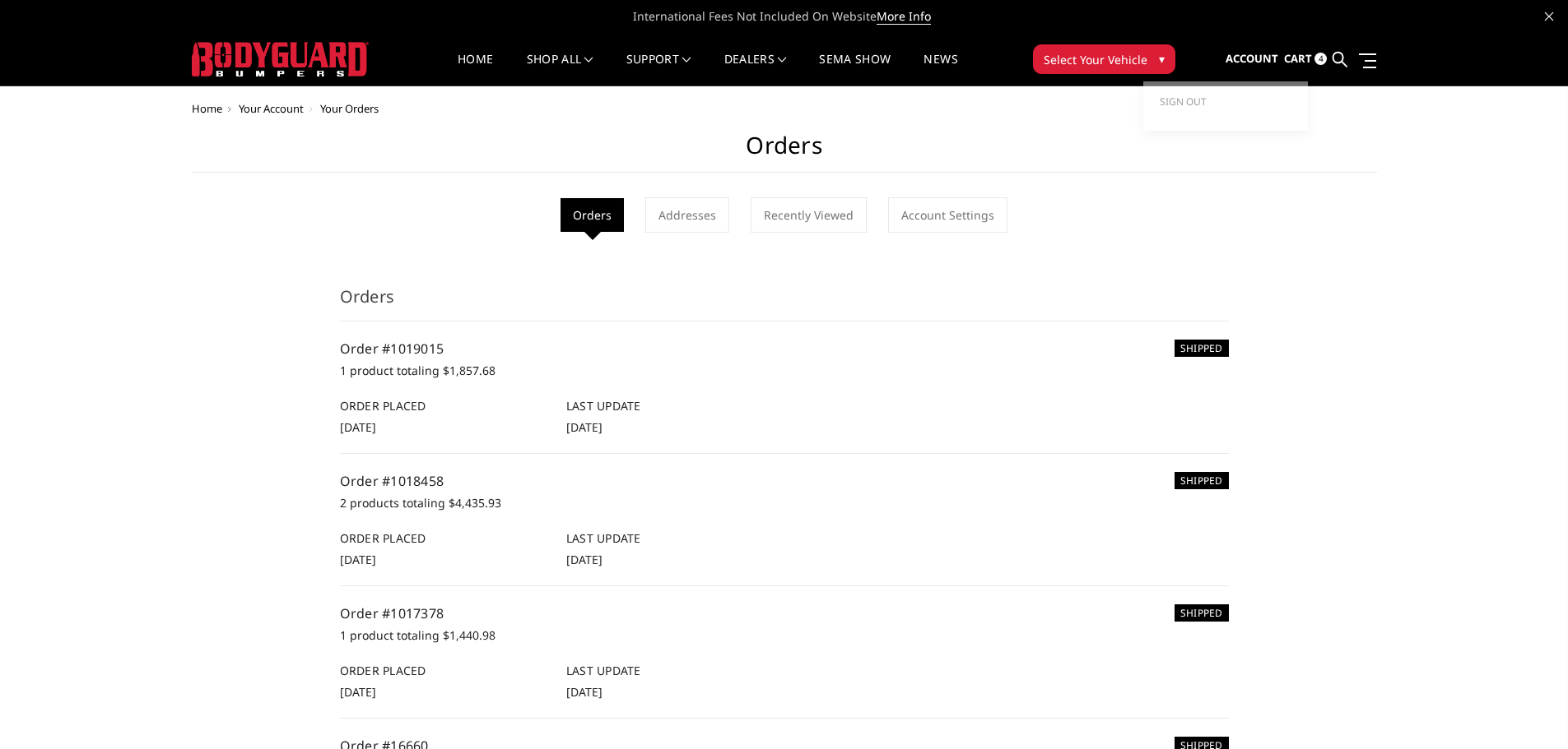
click at [1246, 51] on link "Account" at bounding box center [1252, 59] width 52 height 45
click at [1197, 102] on span "Sign out" at bounding box center [1183, 101] width 47 height 14
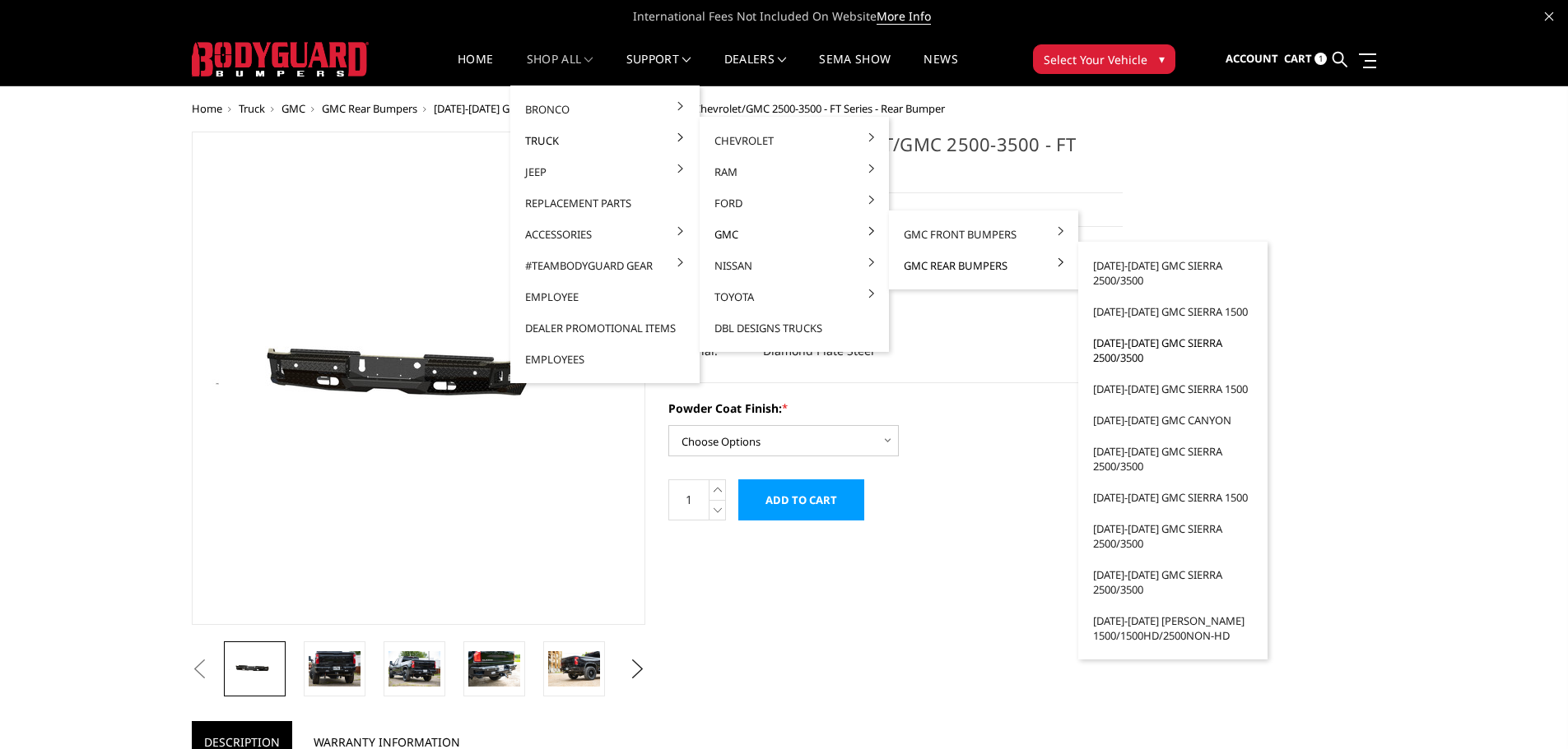
click at [1129, 357] on link "[DATE]-[DATE] GMC Sierra 2500/3500" at bounding box center [1172, 350] width 176 height 46
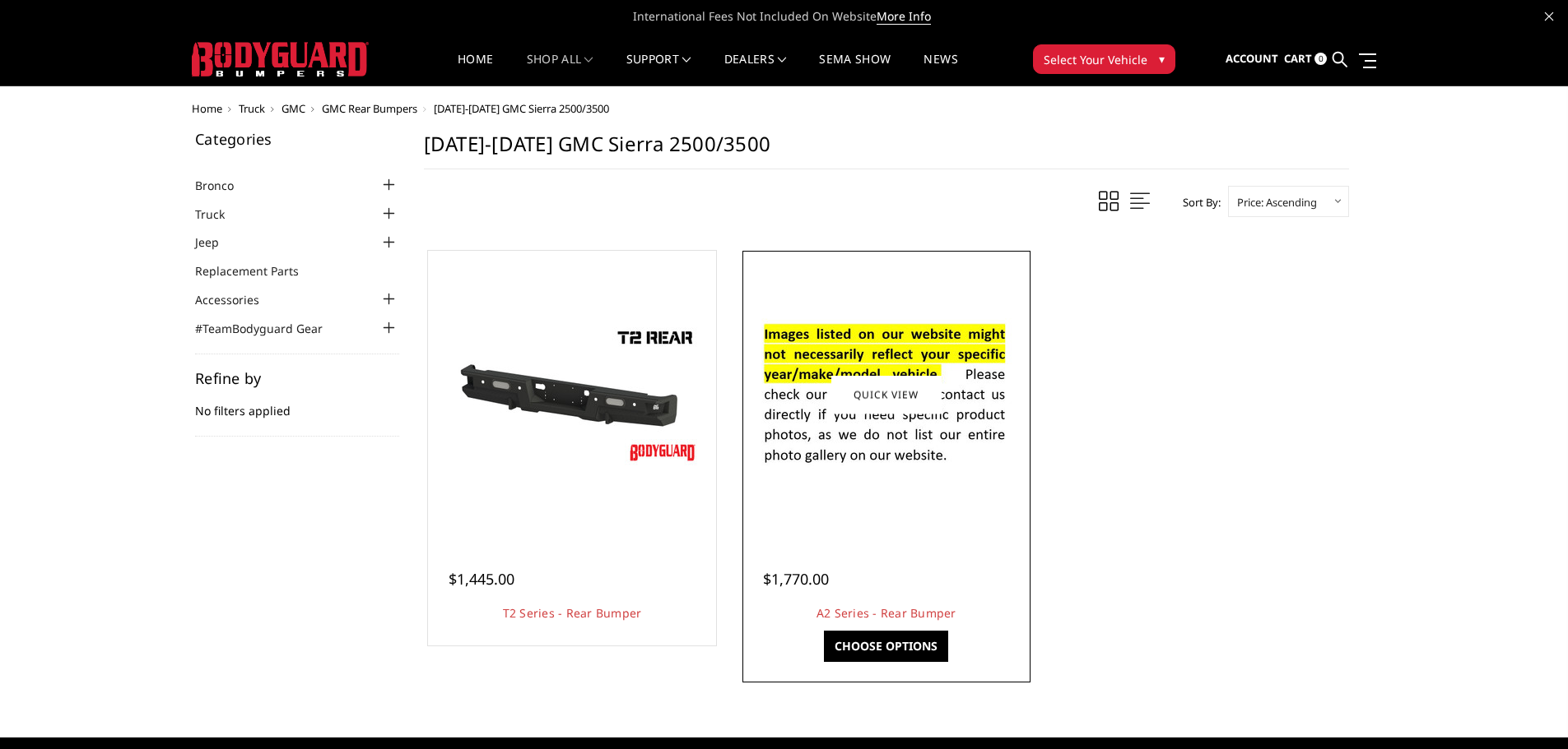
click at [858, 429] on img at bounding box center [886, 394] width 263 height 180
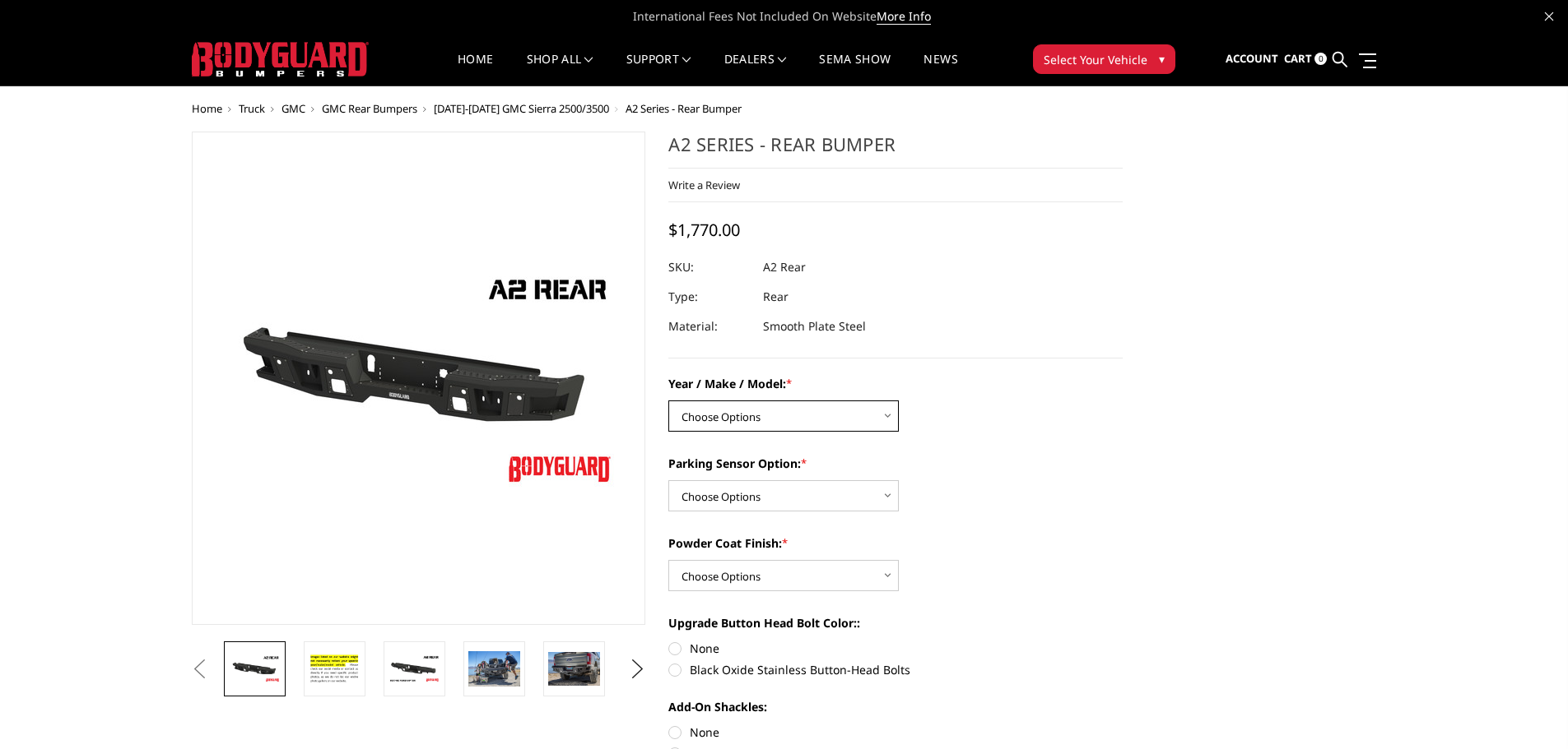
click at [813, 409] on select "Choose Options Chevrolet/GMC 20-24 2500 / 3500 Chevrolet/GMC 15-19 2500 / 3500 …" at bounding box center [783, 416] width 230 height 31
select select "1606"
click at [668, 400] on select "Choose Options Chevrolet/GMC 20-24 2500 / 3500 Chevrolet/GMC 15-19 2500 / 3500 …" at bounding box center [783, 416] width 230 height 31
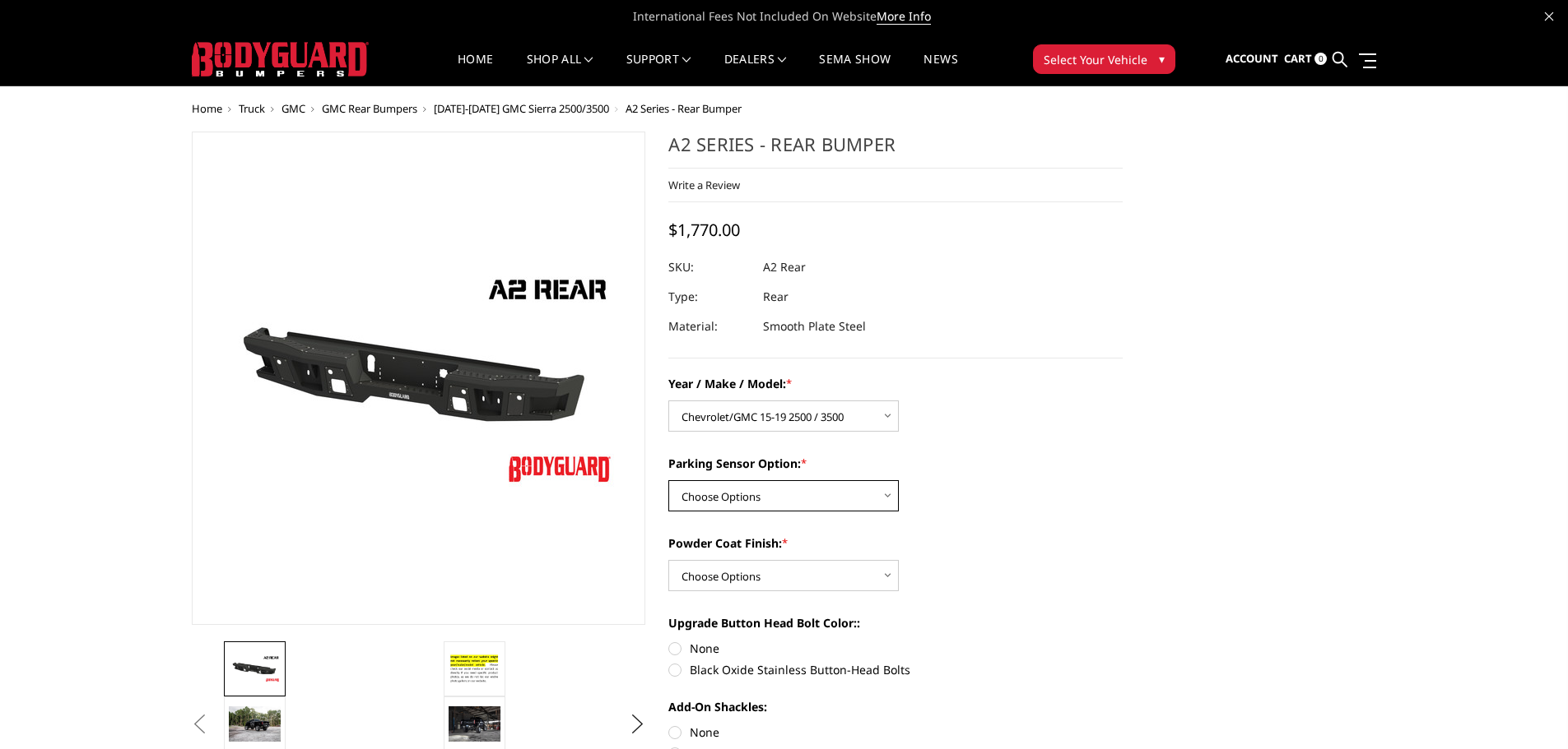
click at [814, 494] on select "Choose Options Yes - With sensor cutouts No - Without sensor cutouts" at bounding box center [783, 495] width 230 height 31
select select "564"
click at [668, 480] on select "Choose Options Yes - With sensor cutouts No - Without sensor cutouts" at bounding box center [783, 495] width 230 height 31
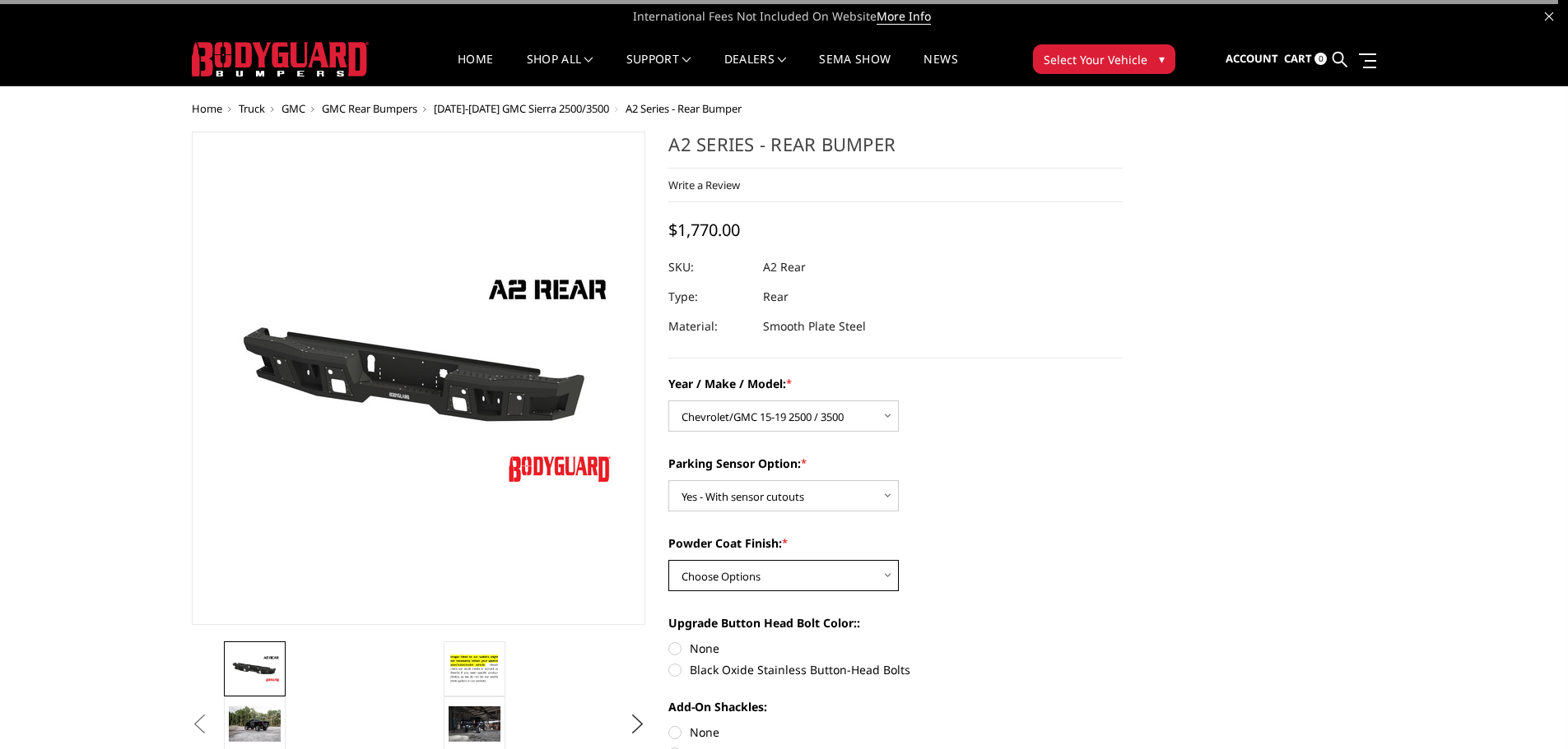
click at [789, 583] on select "Choose Options Bare metal (included) Texture black powder coat" at bounding box center [783, 576] width 230 height 31
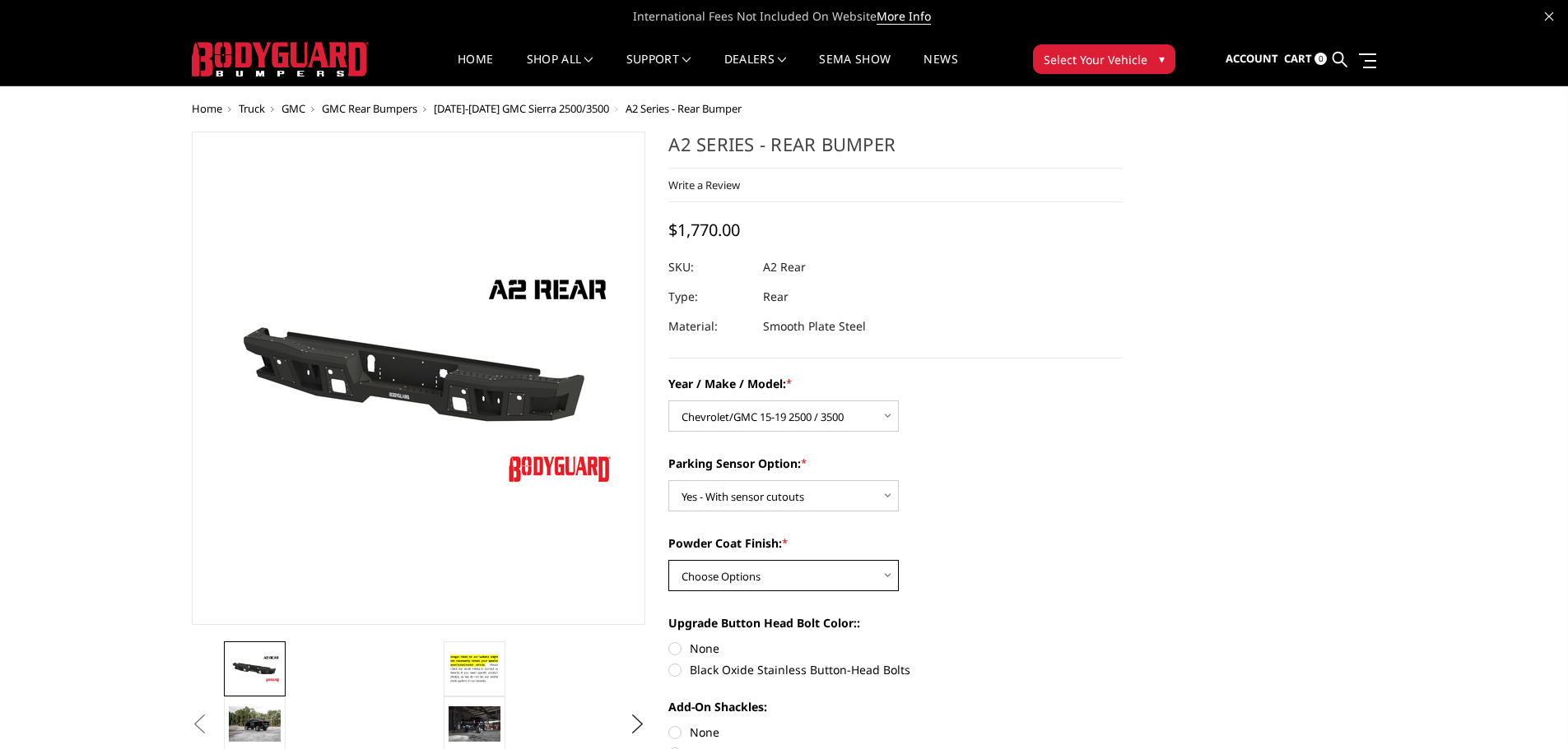
select select "551"
click at [668, 561] on select "Choose Options Bare metal (included) Texture black powder coat" at bounding box center [783, 576] width 230 height 31
click at [677, 650] on label "None" at bounding box center [894, 649] width 454 height 17
click at [669, 641] on input "None" at bounding box center [668, 640] width 1 height 1
radio input "true"
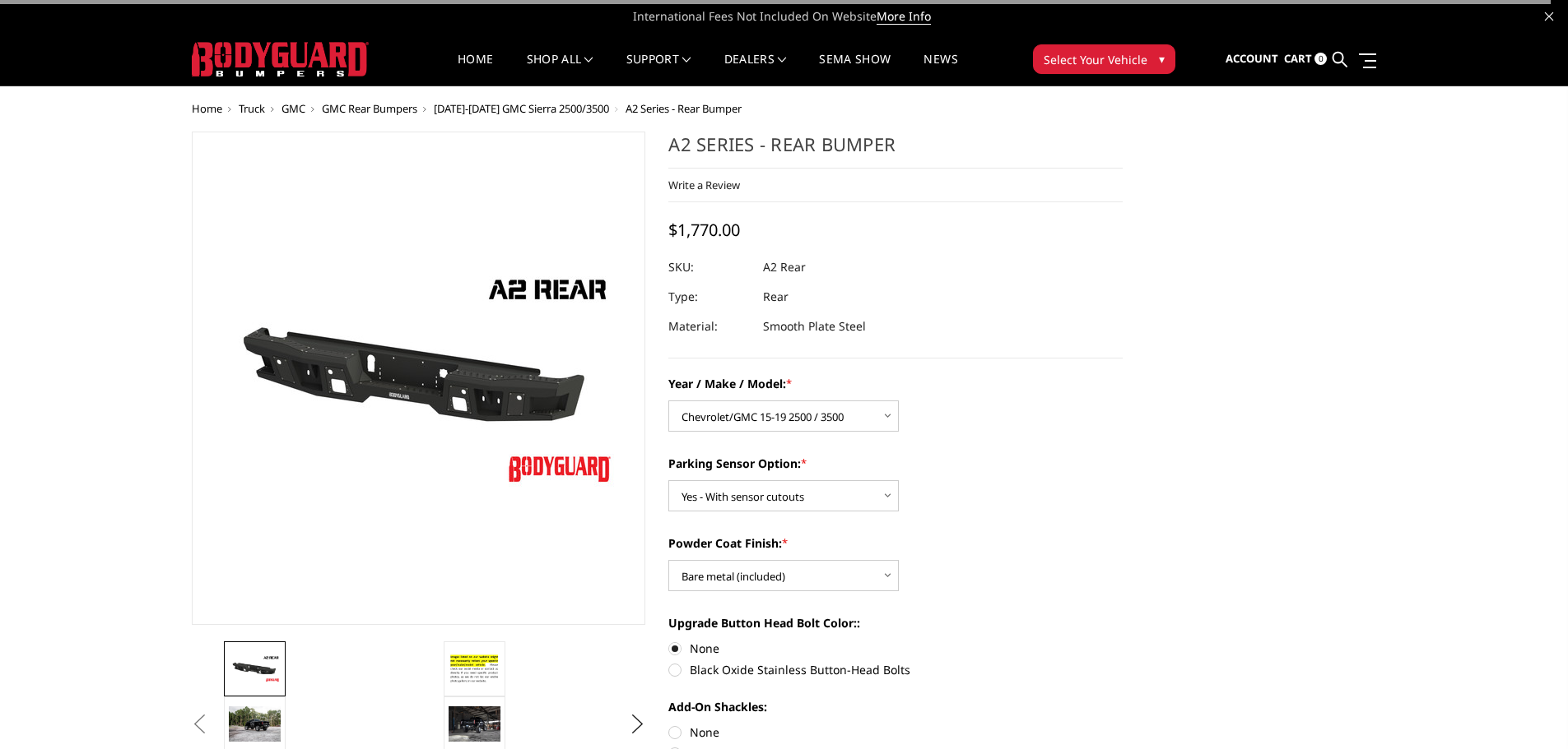
scroll to position [164, 0]
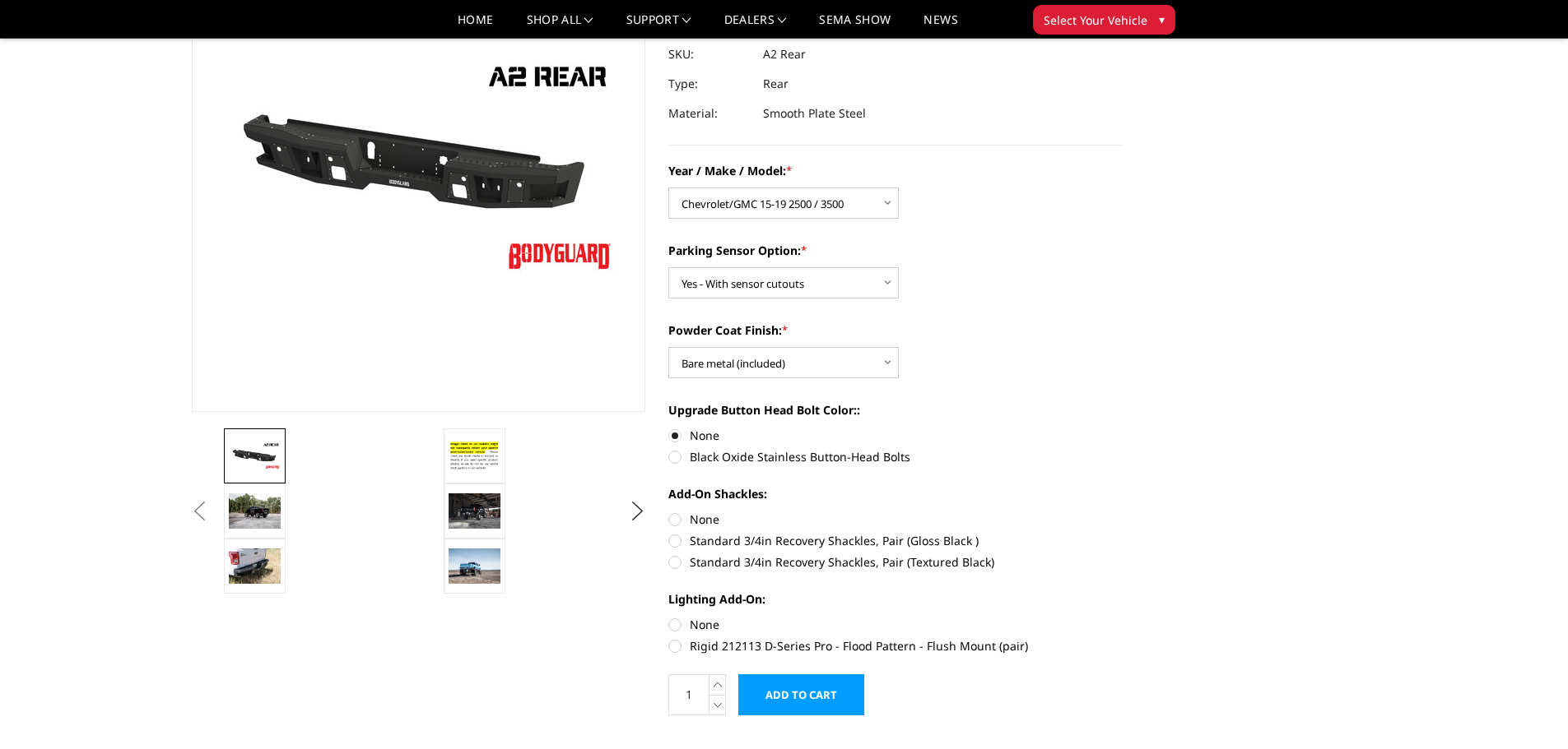
click at [670, 521] on label "None" at bounding box center [894, 520] width 454 height 17
click at [669, 512] on input "None" at bounding box center [668, 511] width 1 height 1
radio input "true"
click at [674, 623] on label "None" at bounding box center [894, 625] width 454 height 17
click at [669, 617] on input "None" at bounding box center [668, 616] width 1 height 1
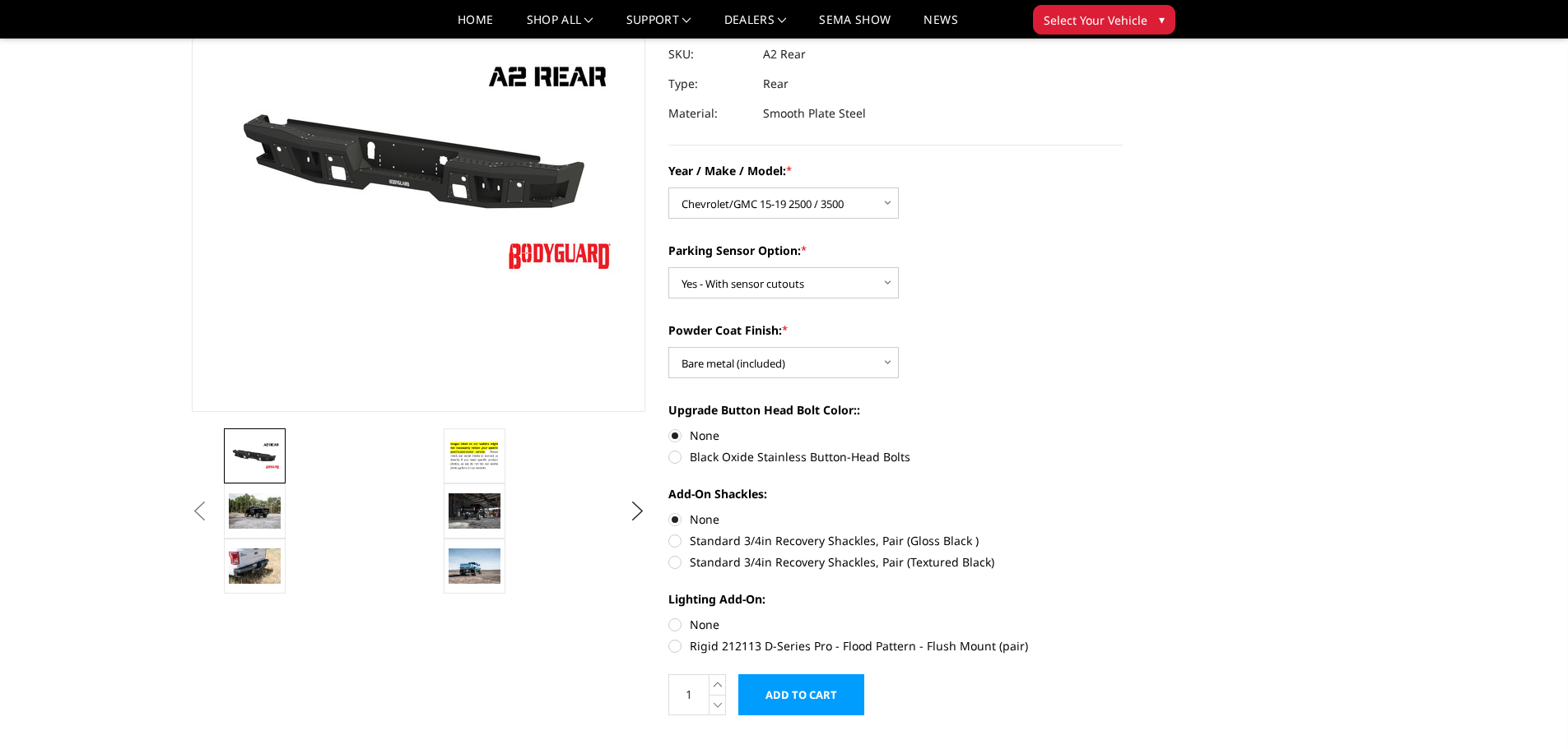
radio input "true"
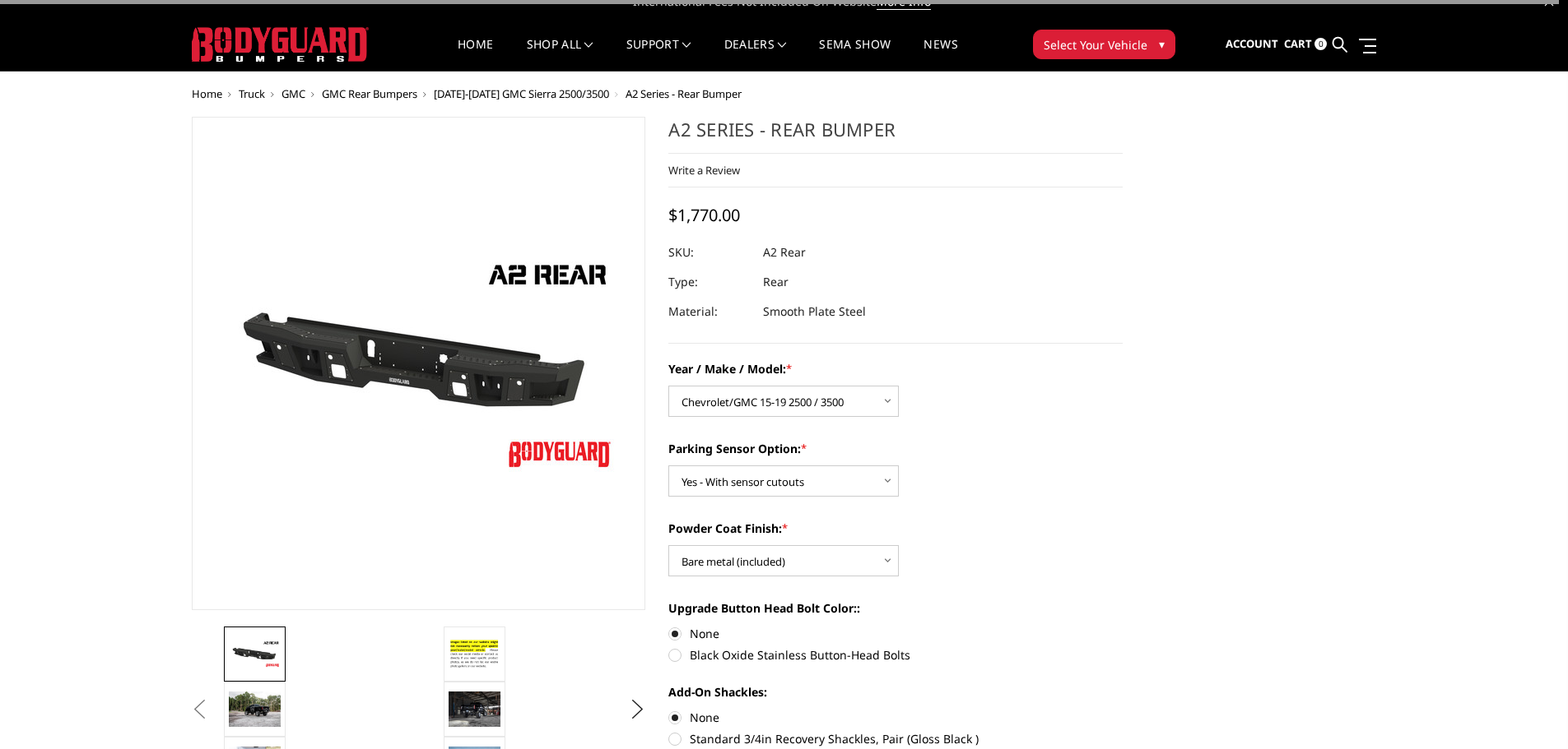
scroll to position [0, 0]
